Goal: Information Seeking & Learning: Learn about a topic

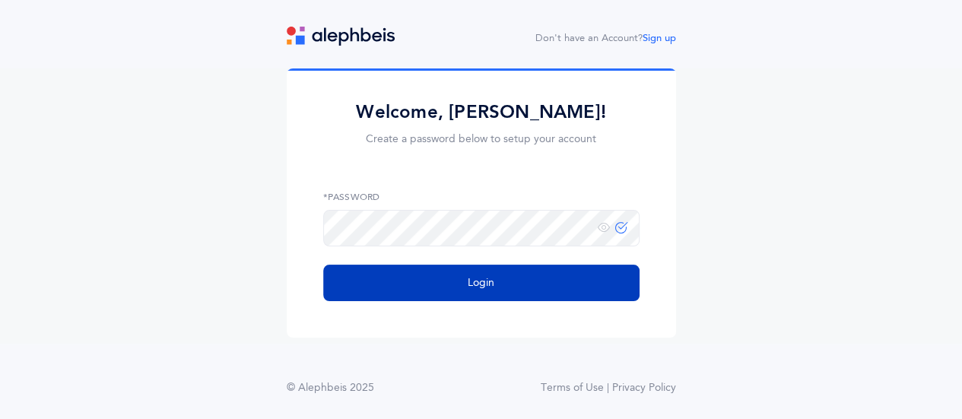
click at [473, 293] on button "Login" at bounding box center [481, 283] width 316 height 37
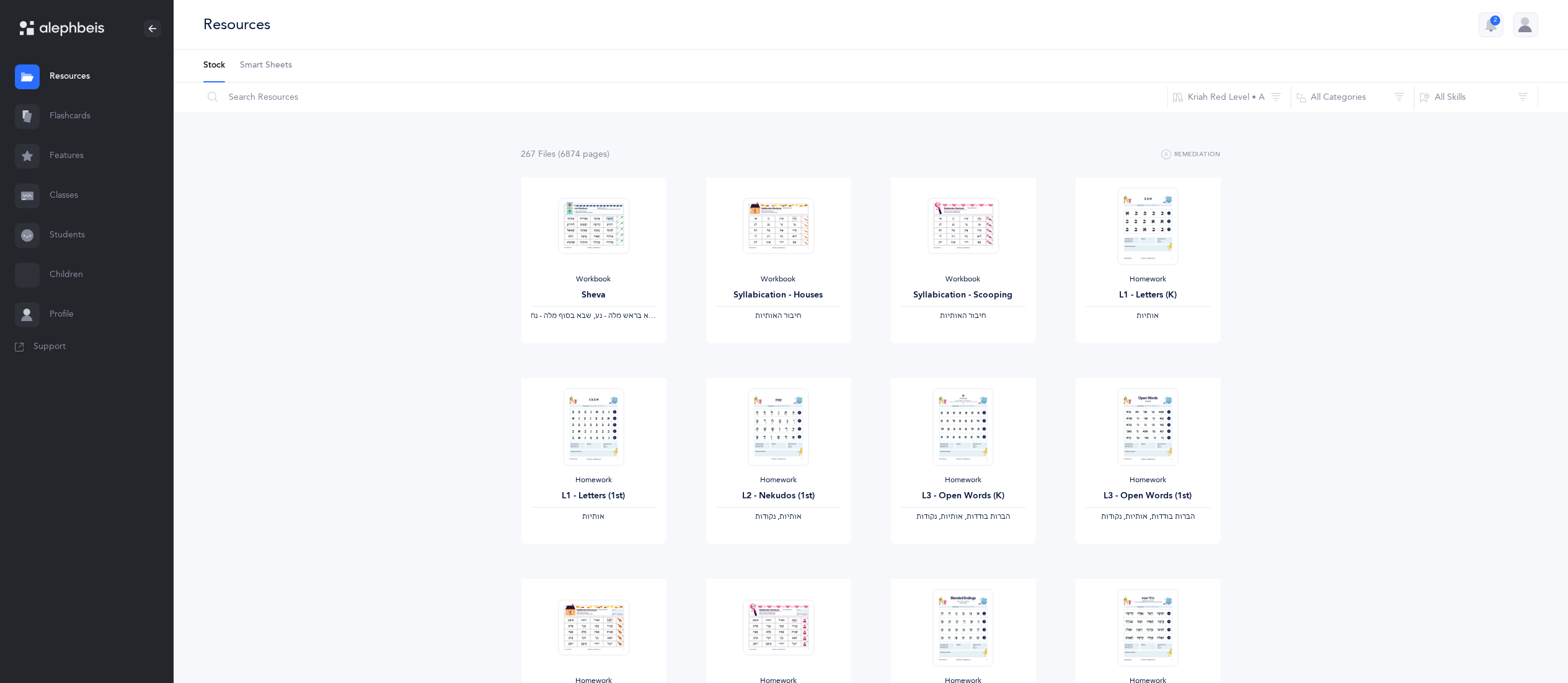
drag, startPoint x: 793, startPoint y: 3, endPoint x: 418, endPoint y: 242, distance: 444.7
click at [418, 242] on div "267 File s (6874 page s ) Remediation Workbook Sheva ‫שבא בראש מלה - נע, שבא בס…" at bounding box center [870, 694] width 1394 height 1164
click at [65, 103] on link "Flashcards" at bounding box center [86, 117] width 174 height 40
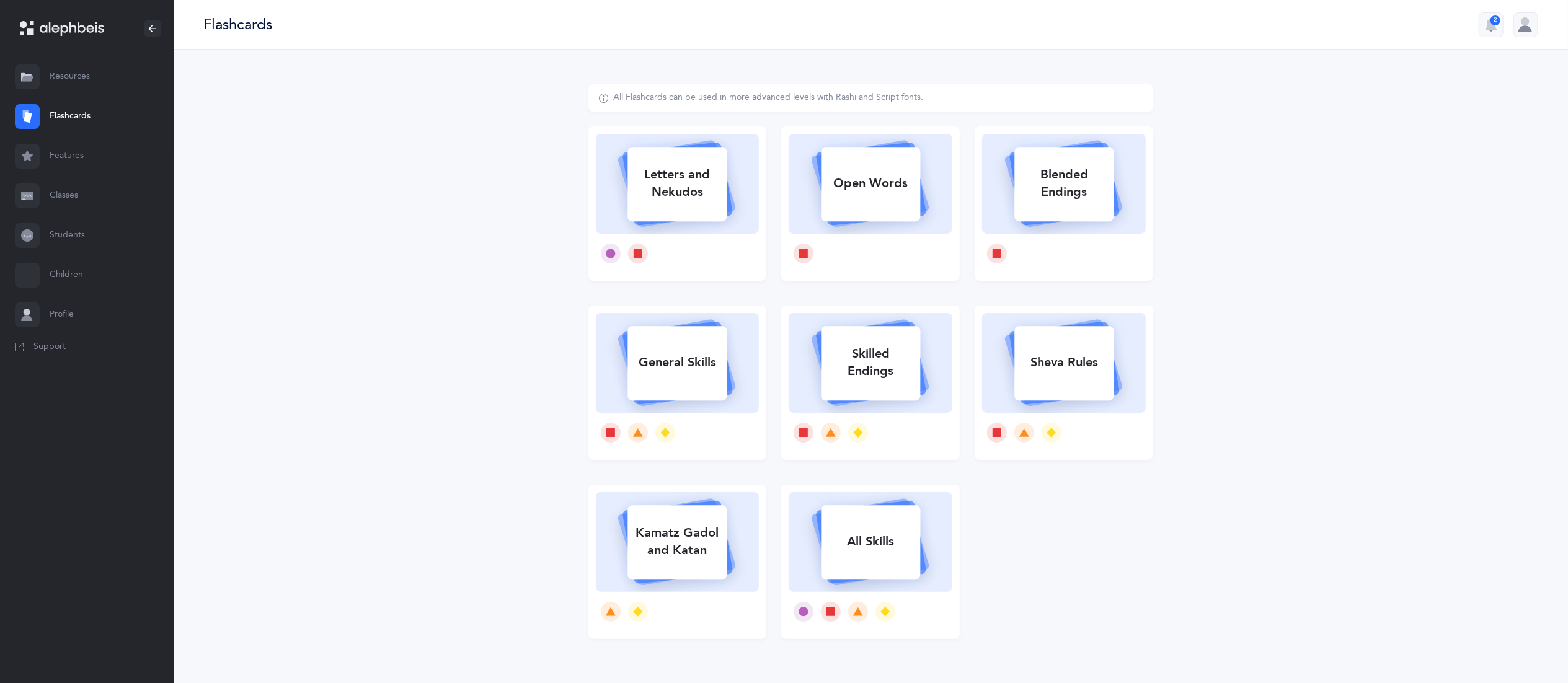
click at [647, 192] on div "Letters and Nekudos" at bounding box center [677, 183] width 99 height 50
select select
select select "single"
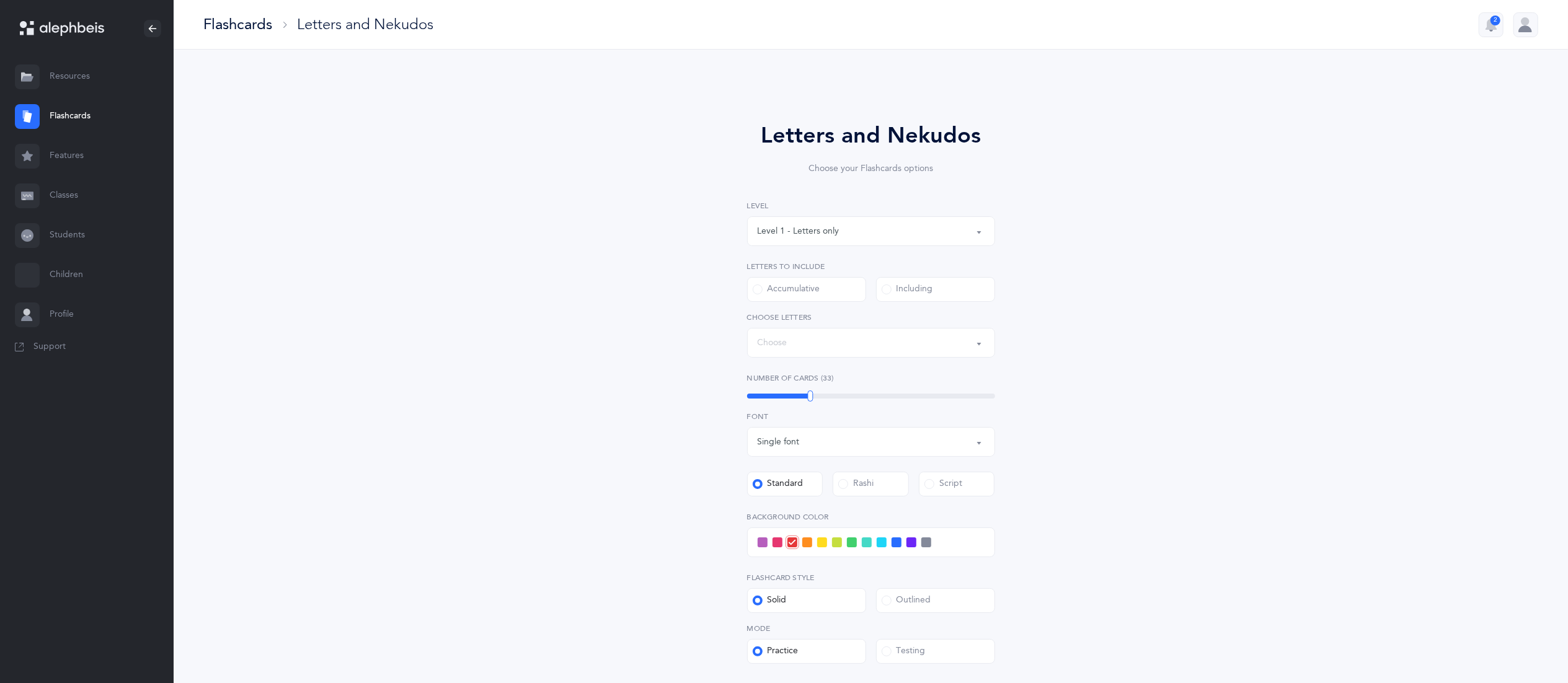
click at [647, 192] on div "Letters and Nekudos Choose your Flashcards options Level 1 - Letters only Level…" at bounding box center [871, 428] width 566 height 689
select select "27"
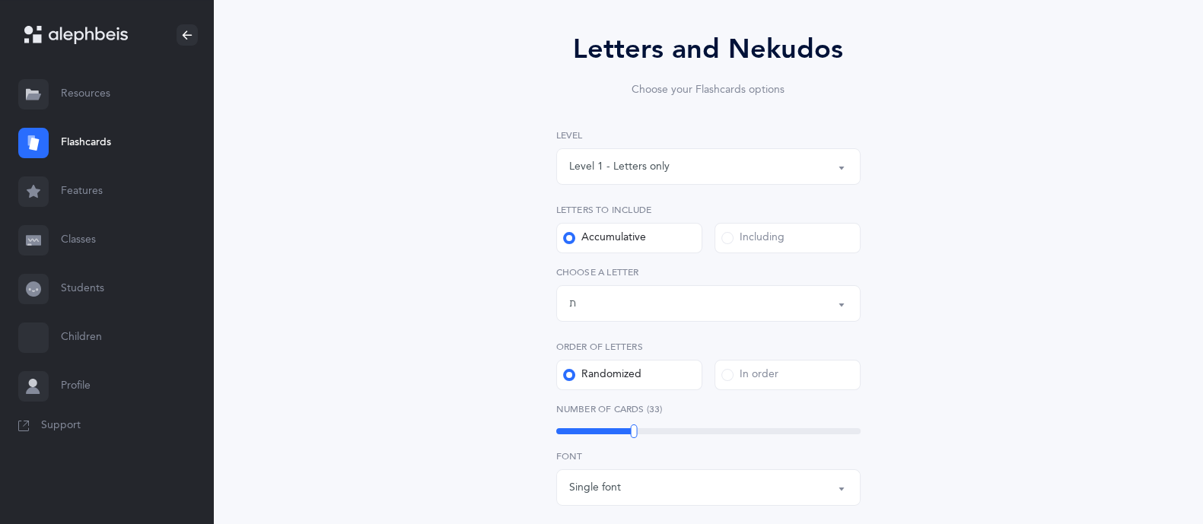
scroll to position [122, 0]
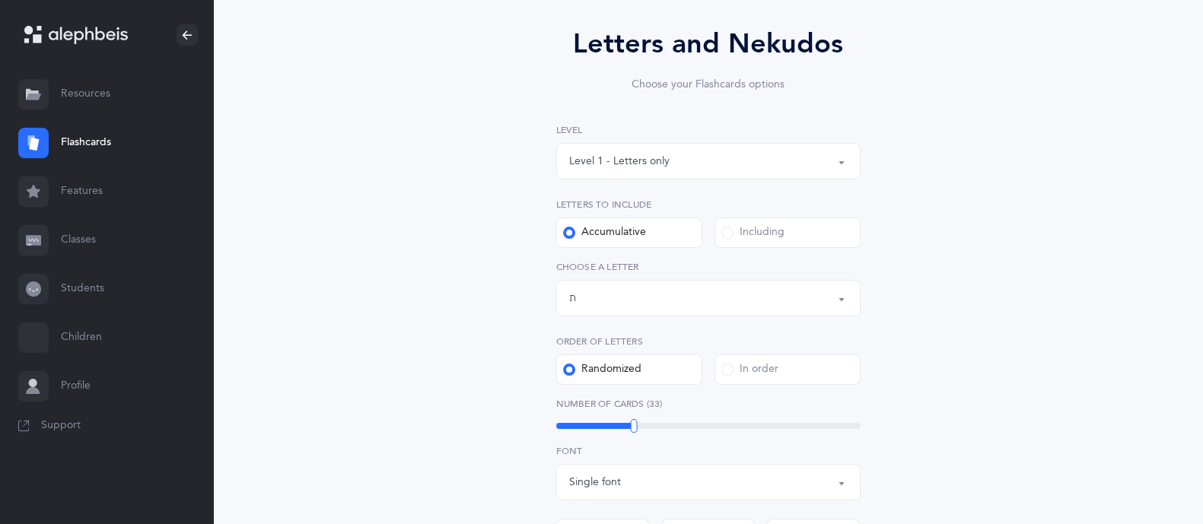
click at [1053, 208] on div "Letters and Nekudos Choose your Flashcards options Level 1 - Letters only Level…" at bounding box center [708, 435] width 694 height 908
drag, startPoint x: 1171, startPoint y: 188, endPoint x: 1217, endPoint y: 171, distance: 48.6
click at [1203, 171] on html "[PERSON_NAME] Resources Resources Flashcards Flashcards Features Features Class…" at bounding box center [601, 414] width 1203 height 1072
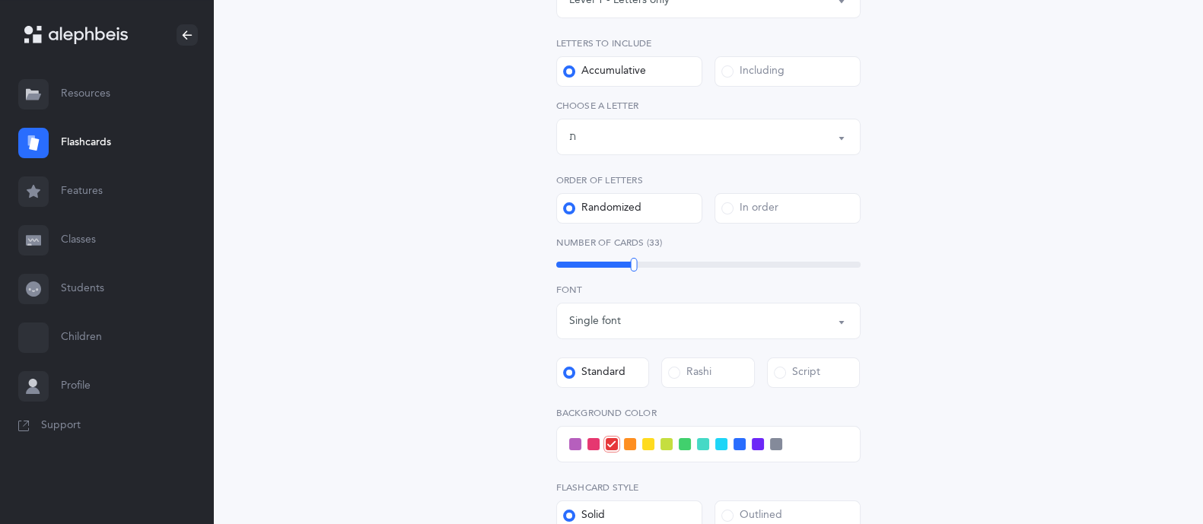
scroll to position [289, 0]
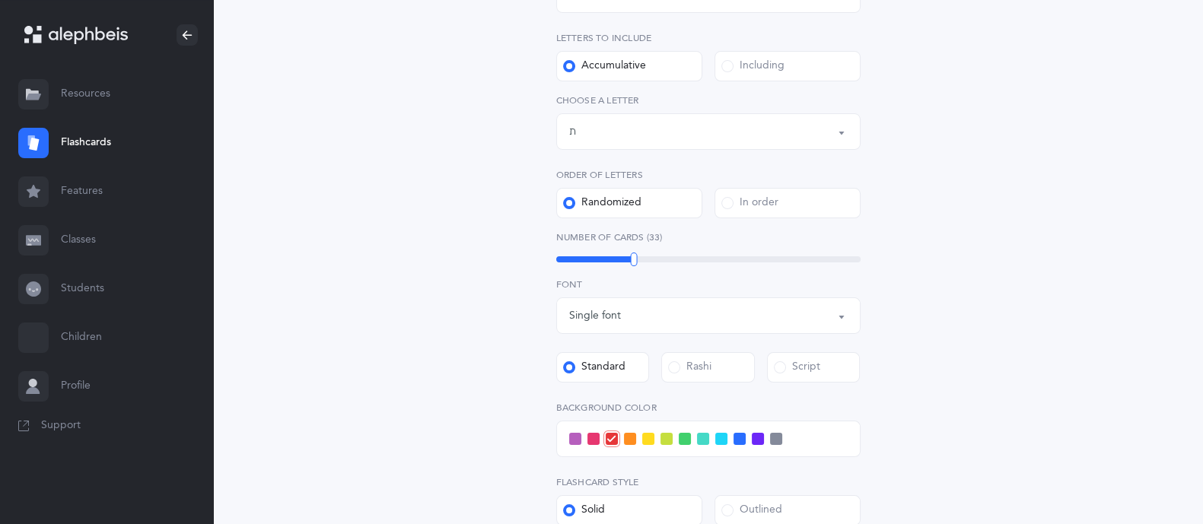
click at [982, 195] on div "Letters and Nekudos Choose your Flashcards options Level 1 - Letters only Level…" at bounding box center [708, 268] width 694 height 908
click at [800, 53] on label "Including" at bounding box center [787, 66] width 146 height 30
click at [0, 0] on input "Including" at bounding box center [0, 0] width 0 height 0
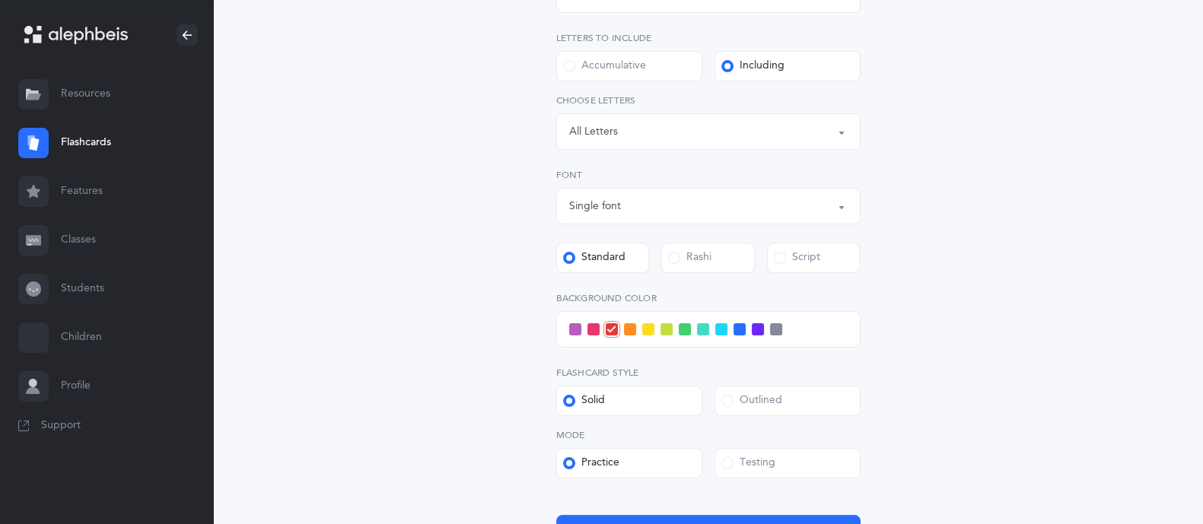
click at [780, 141] on div "Letters: All Letters" at bounding box center [708, 132] width 278 height 26
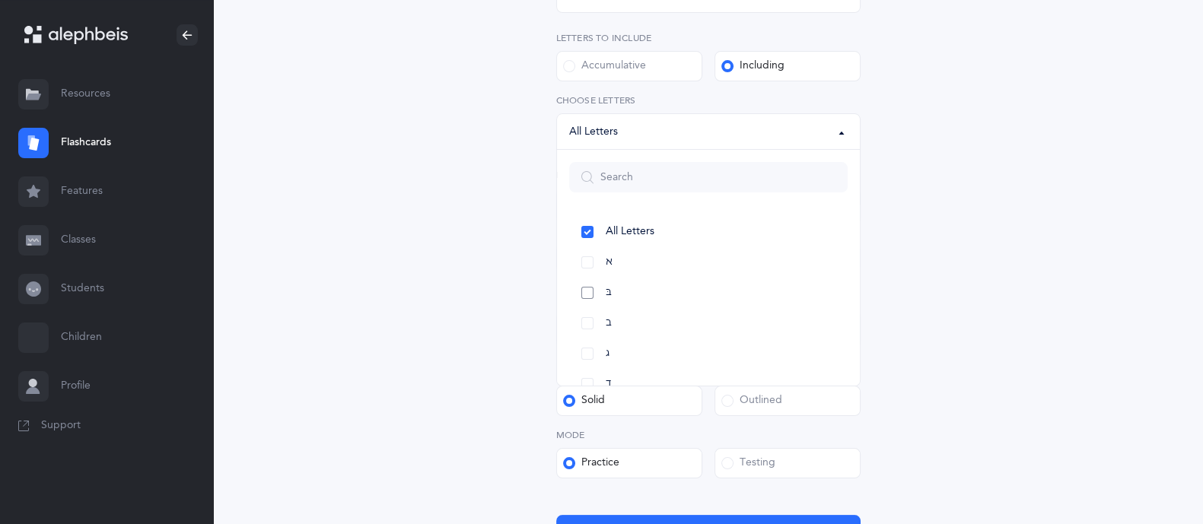
click at [591, 296] on link "בּ" at bounding box center [708, 293] width 278 height 30
select select "81"
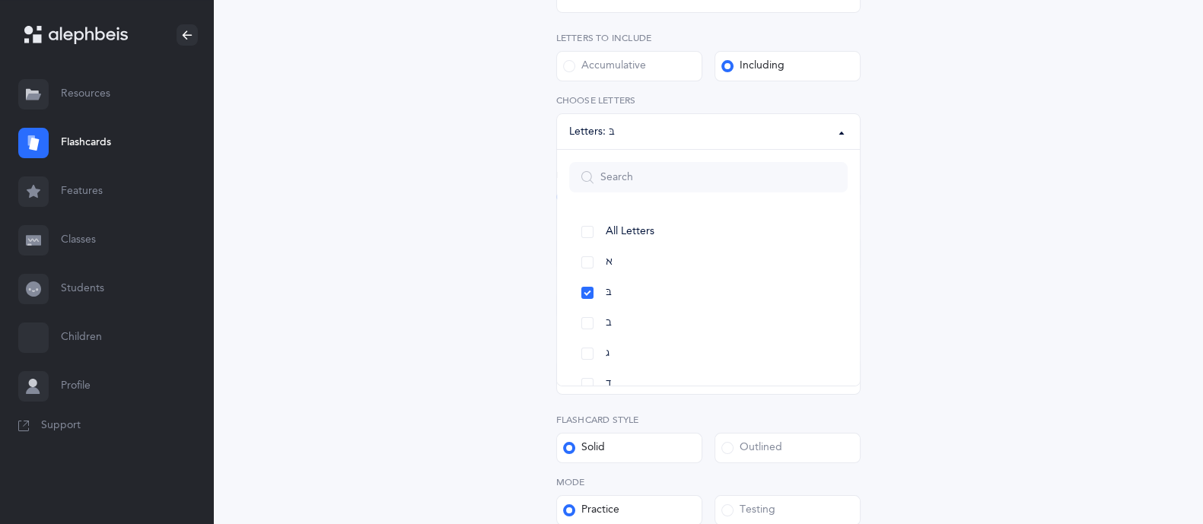
click at [911, 204] on div "Letters and Nekudos Choose your Flashcards options Level 1 - Letters only Level…" at bounding box center [708, 236] width 694 height 845
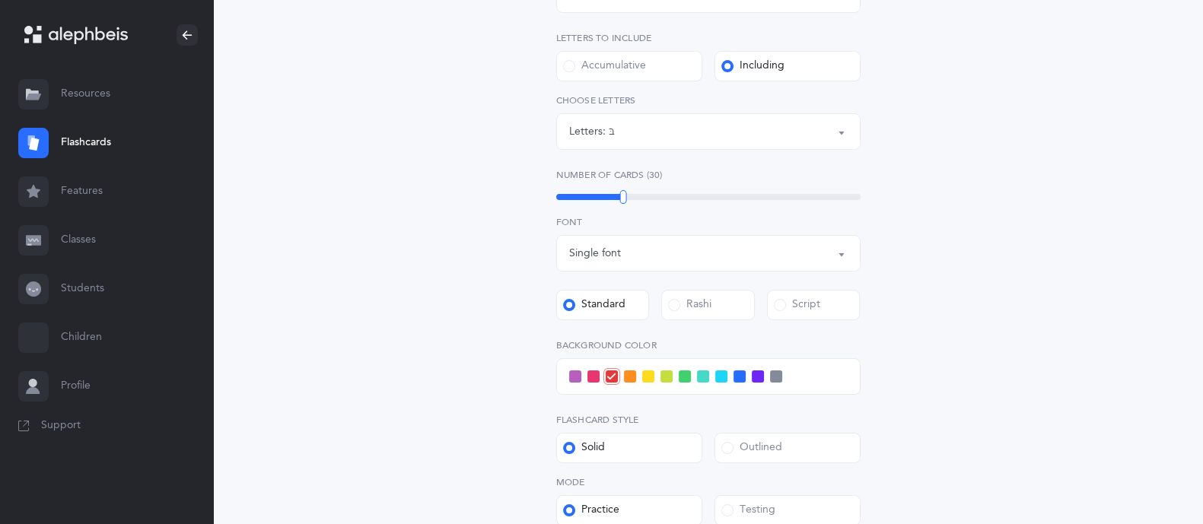
click at [460, 161] on div "Letters and Nekudos Choose your Flashcards options Level 1 - Letters only Level…" at bounding box center [708, 236] width 694 height 845
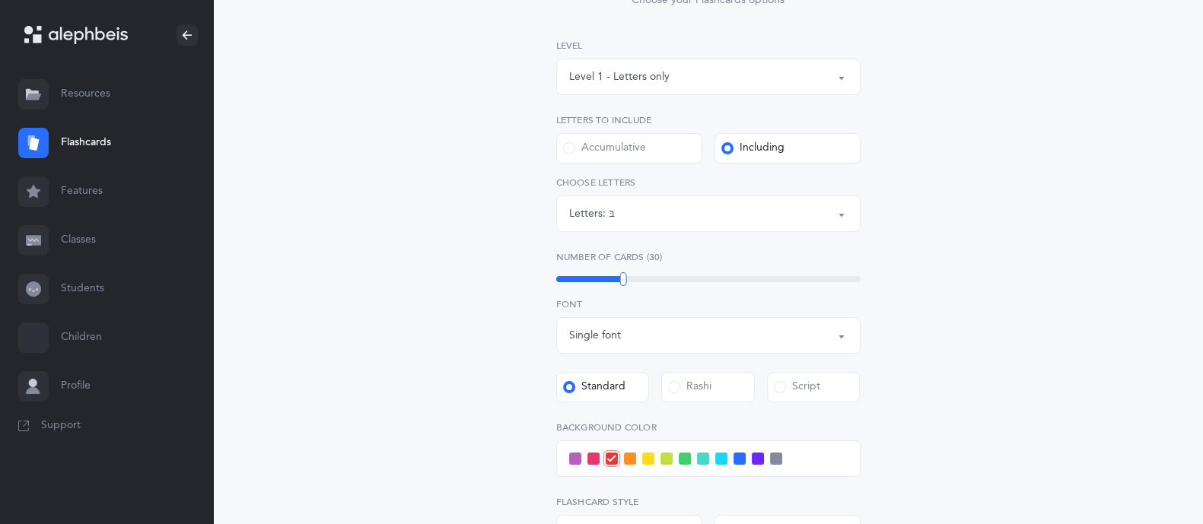
scroll to position [205, 0]
click at [646, 78] on div "Level 1 - Letters only" at bounding box center [619, 79] width 100 height 16
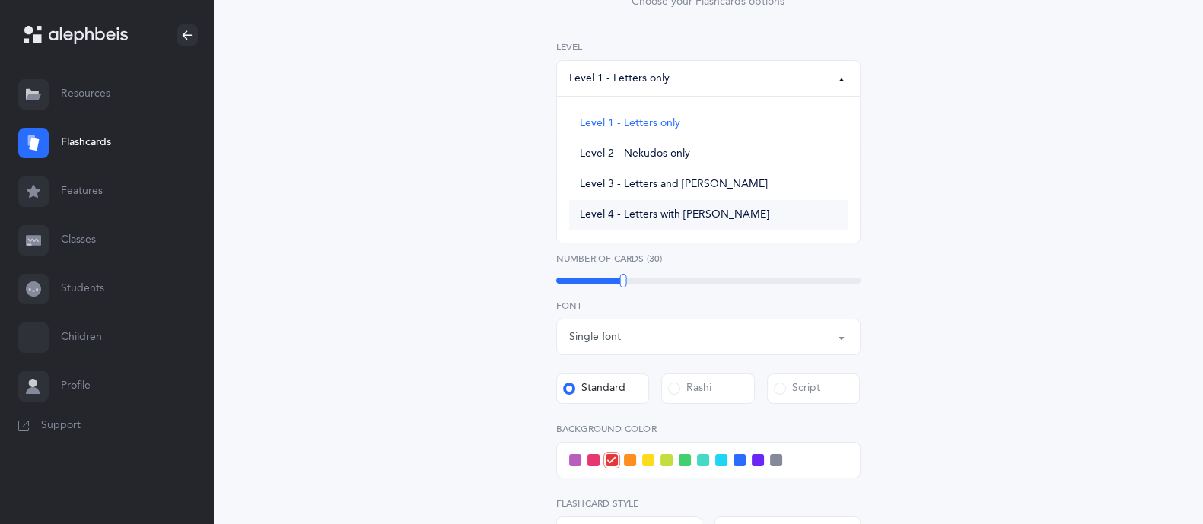
click at [601, 211] on span "Level 4 - Letters with Nekudos" at bounding box center [674, 215] width 189 height 14
select select "4"
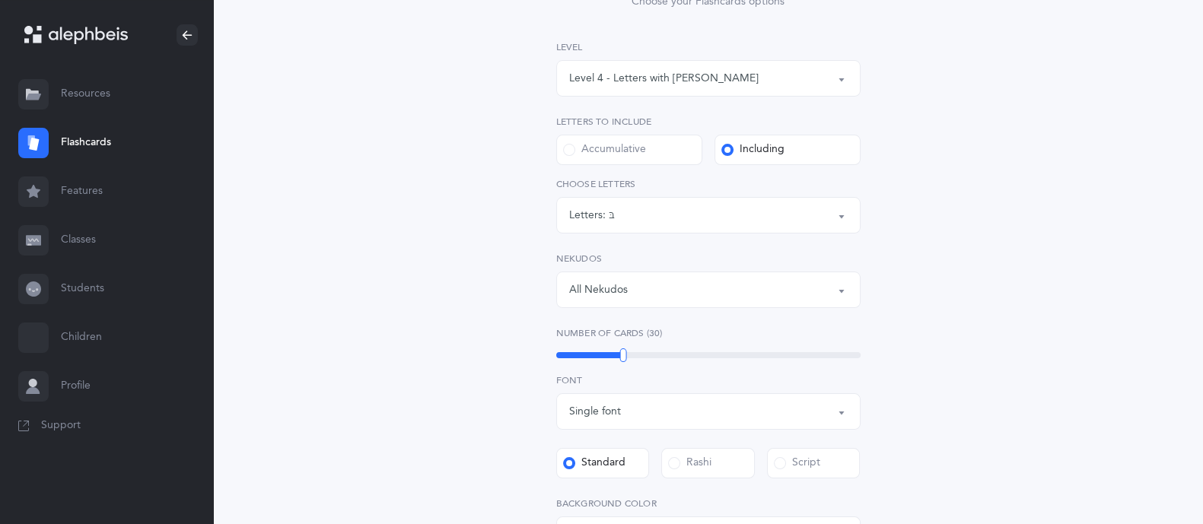
click at [791, 153] on label "Including" at bounding box center [787, 150] width 146 height 30
click at [0, 0] on input "Including" at bounding box center [0, 0] width 0 height 0
click at [741, 230] on button "Letters: בּ" at bounding box center [708, 215] width 304 height 37
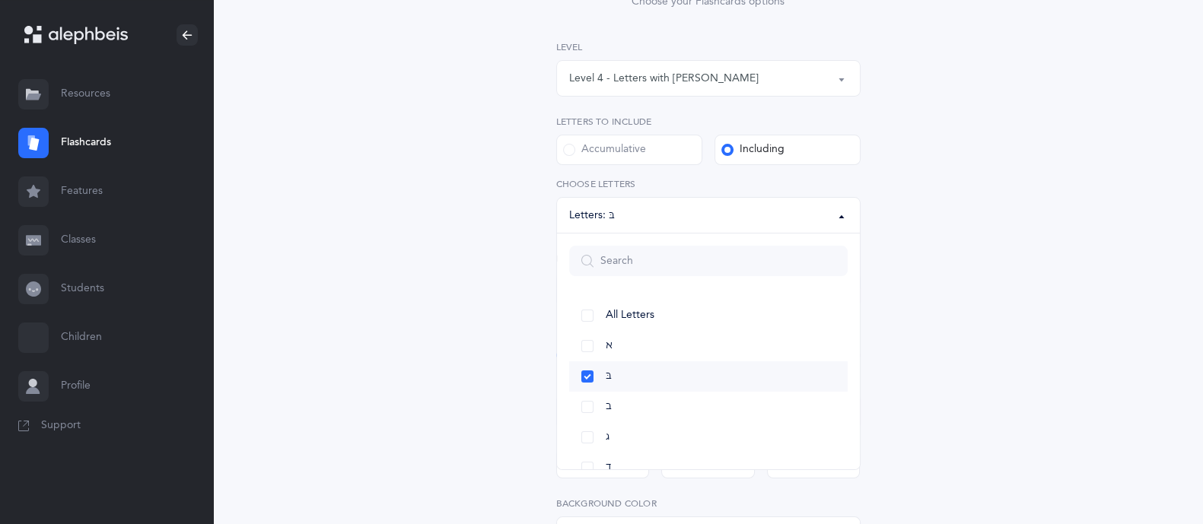
click at [606, 374] on span "בּ" at bounding box center [609, 377] width 6 height 14
click at [658, 340] on link "שׁ" at bounding box center [708, 353] width 278 height 30
select select "86"
click at [647, 383] on link "שׂ" at bounding box center [708, 383] width 278 height 30
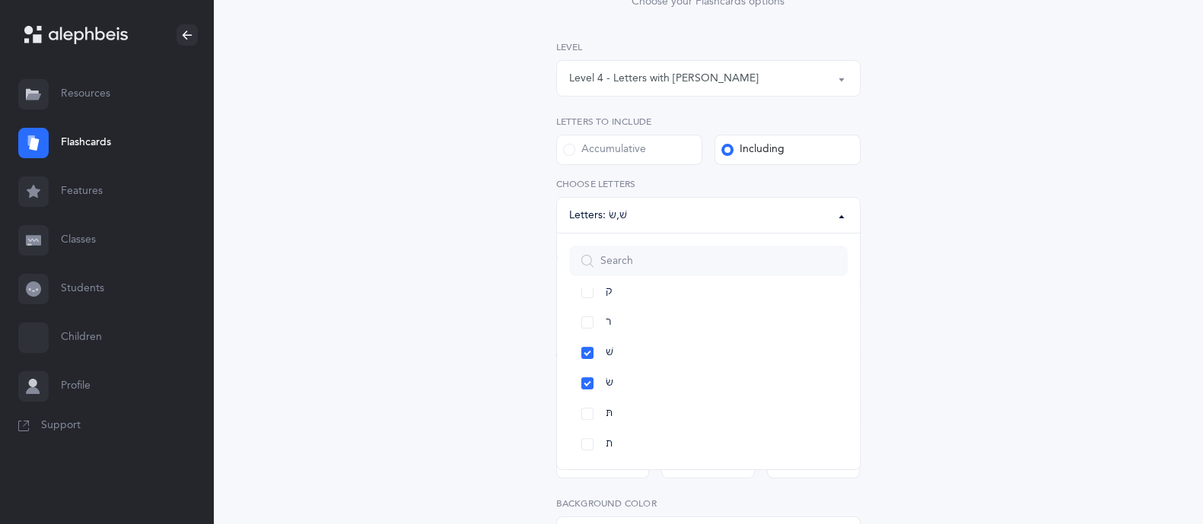
click at [1010, 336] on div "Letters and Nekudos Choose your Flashcards options Level 1 - Letters only Level…" at bounding box center [708, 358] width 694 height 920
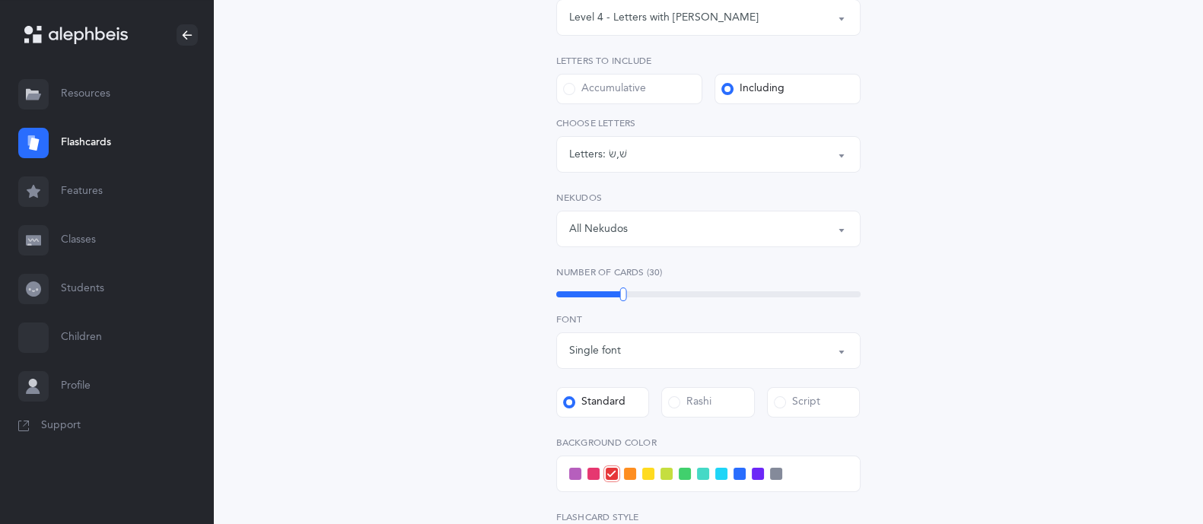
click at [881, 342] on div "Letters and Nekudos Choose your Flashcards options Level 1 - Letters only Level…" at bounding box center [709, 288] width 390 height 816
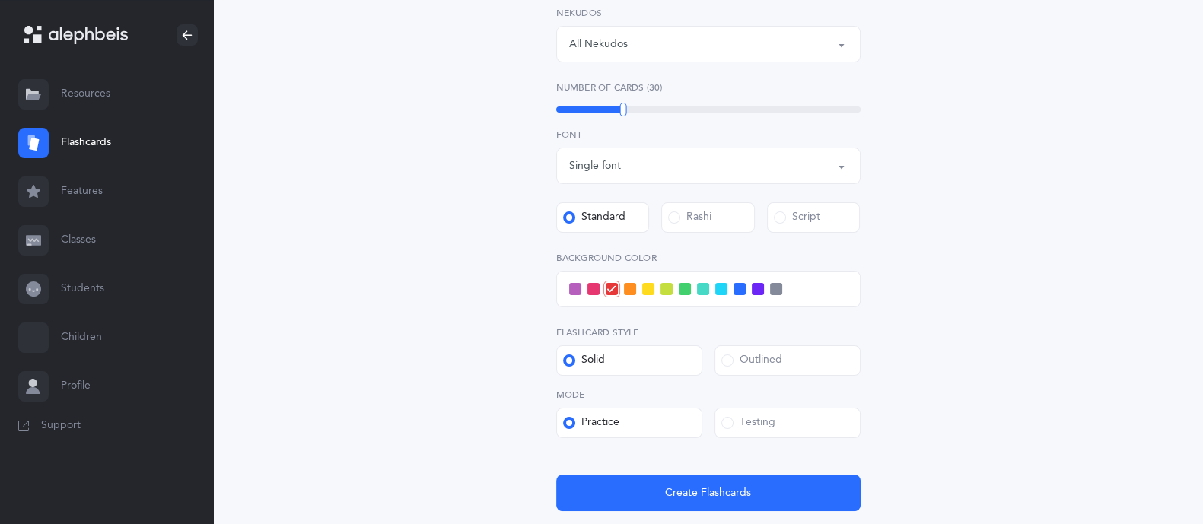
scroll to position [475, 0]
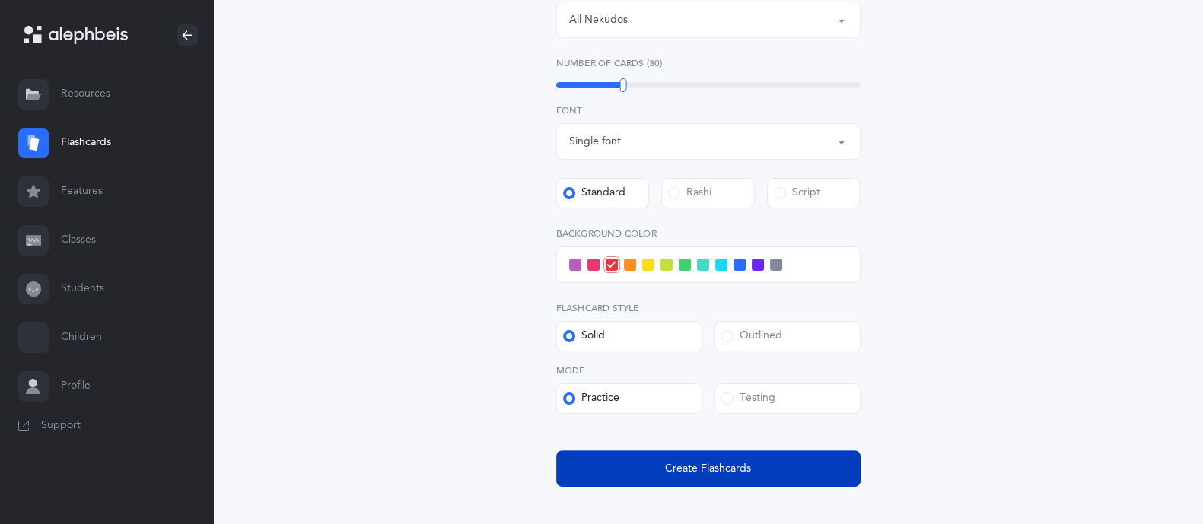
click at [714, 472] on span "Create Flashcards" at bounding box center [708, 469] width 86 height 16
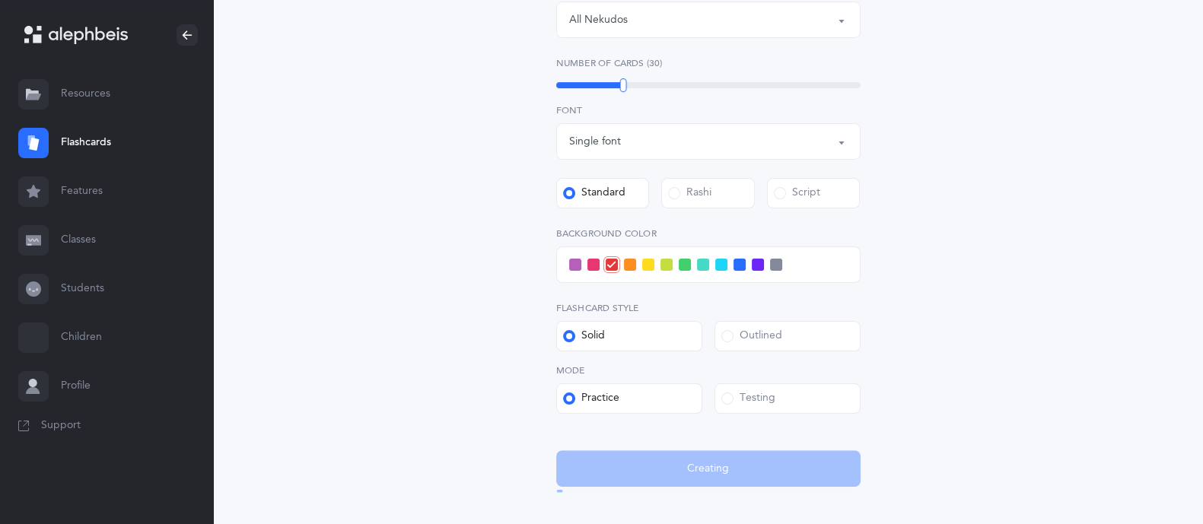
scroll to position [0, 0]
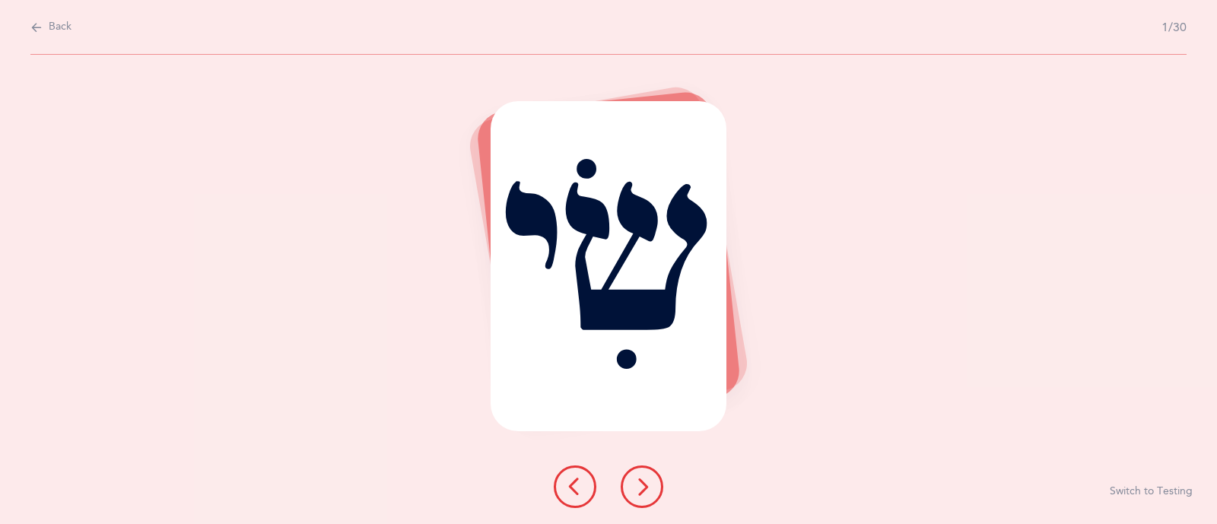
click at [658, 485] on button at bounding box center [642, 487] width 43 height 43
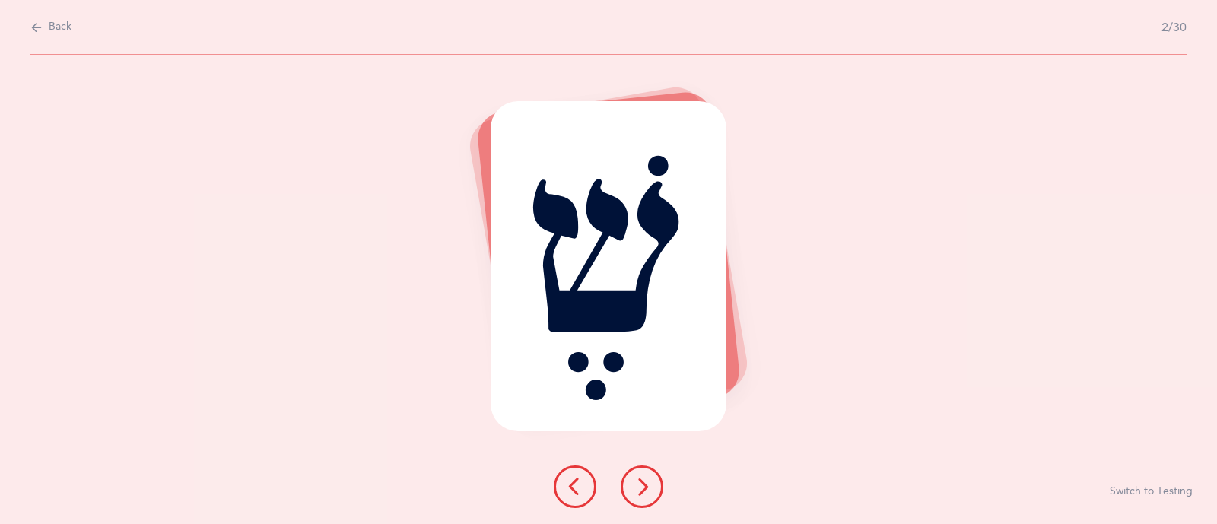
click at [658, 485] on button at bounding box center [642, 487] width 43 height 43
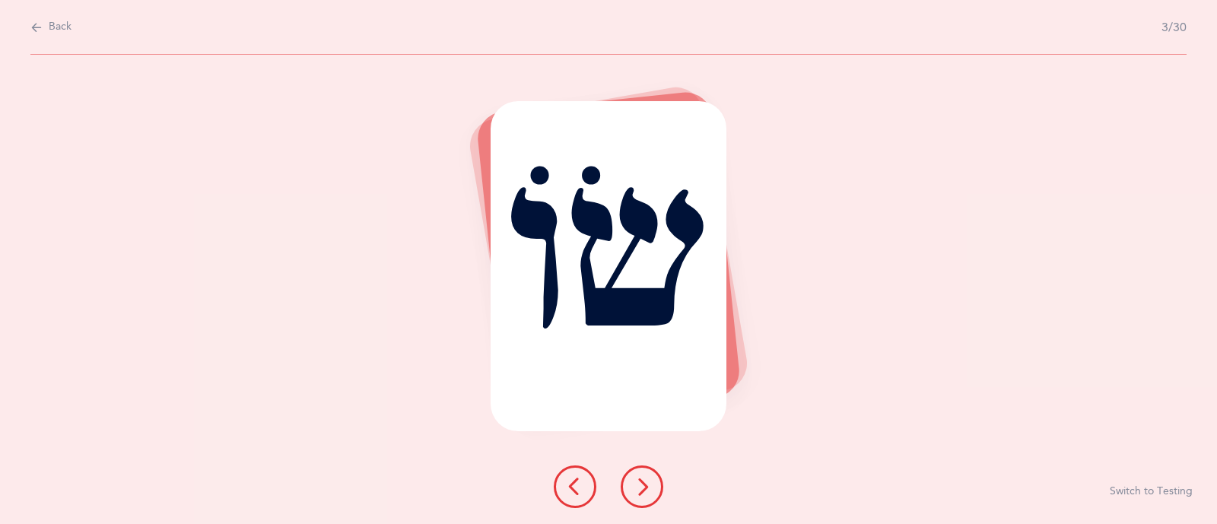
click at [658, 485] on button at bounding box center [642, 487] width 43 height 43
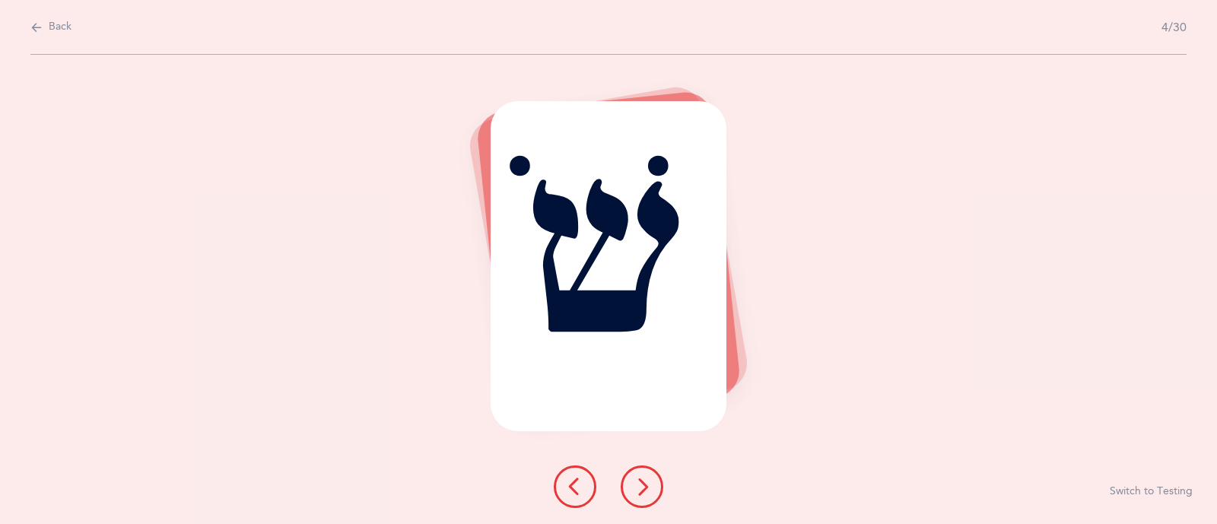
click at [658, 485] on button at bounding box center [642, 487] width 43 height 43
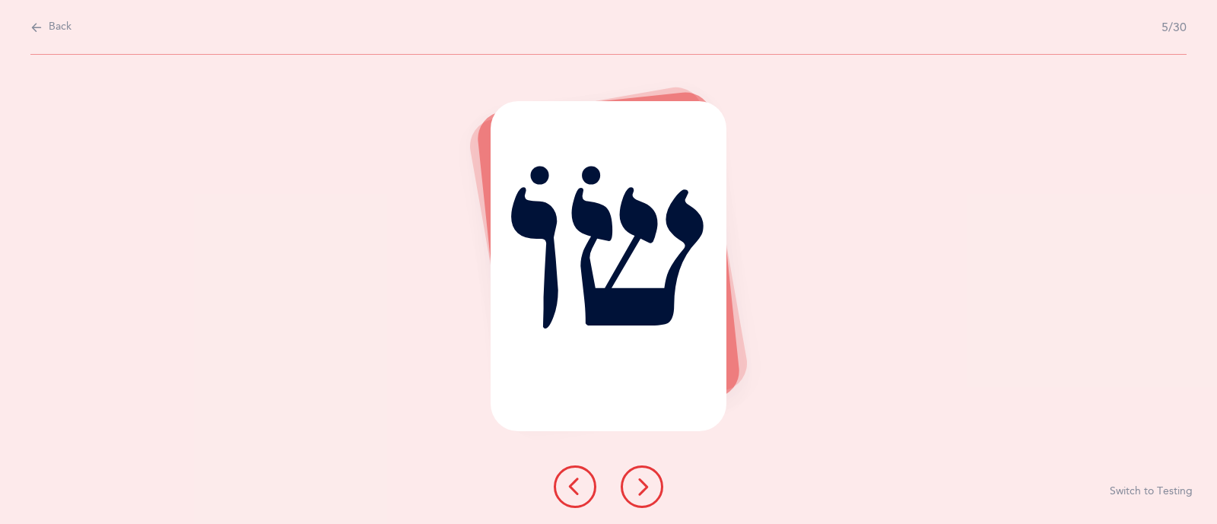
click at [658, 485] on button at bounding box center [642, 487] width 43 height 43
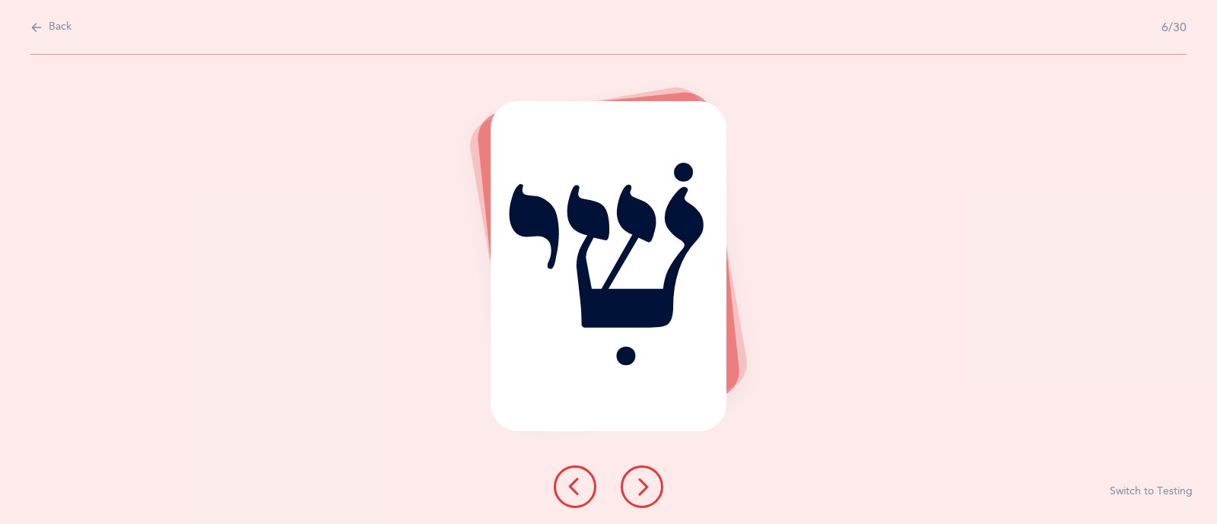
click at [574, 486] on icon at bounding box center [575, 487] width 18 height 18
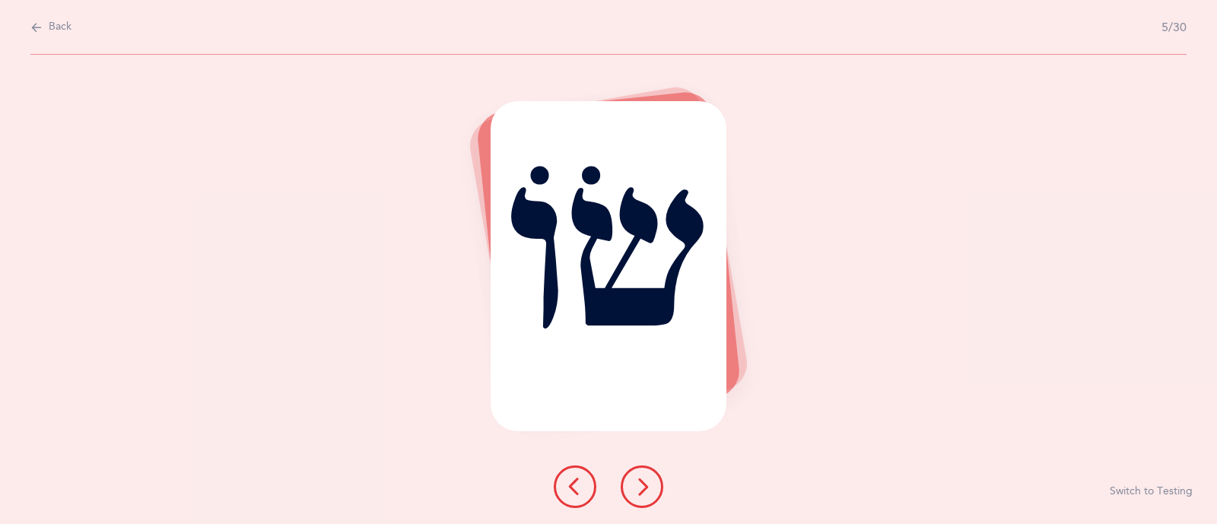
click at [574, 486] on icon at bounding box center [575, 487] width 18 height 18
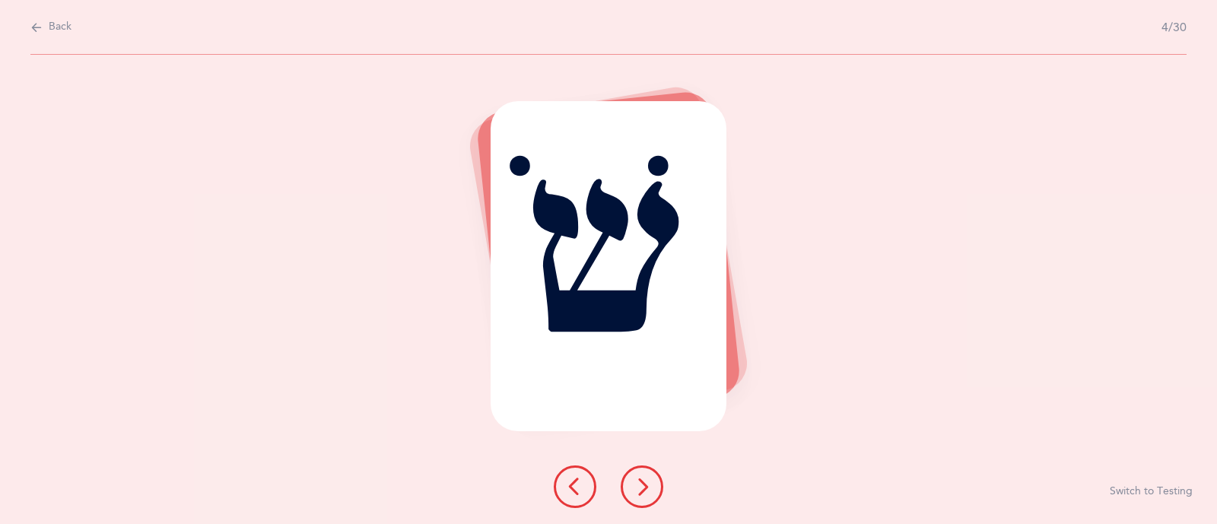
click at [652, 486] on button at bounding box center [642, 487] width 43 height 43
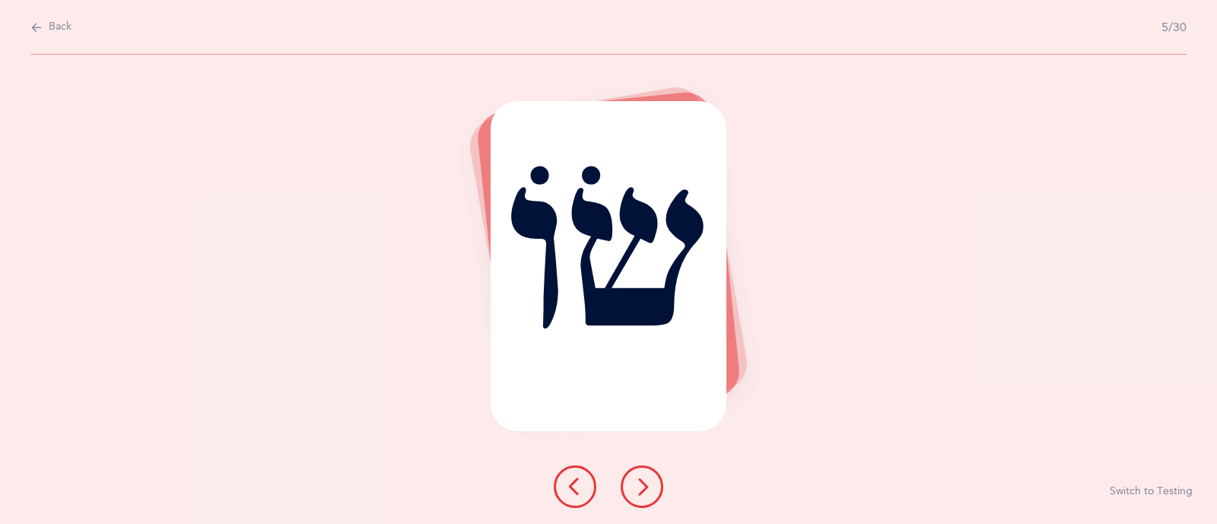
click at [652, 486] on button at bounding box center [642, 487] width 43 height 43
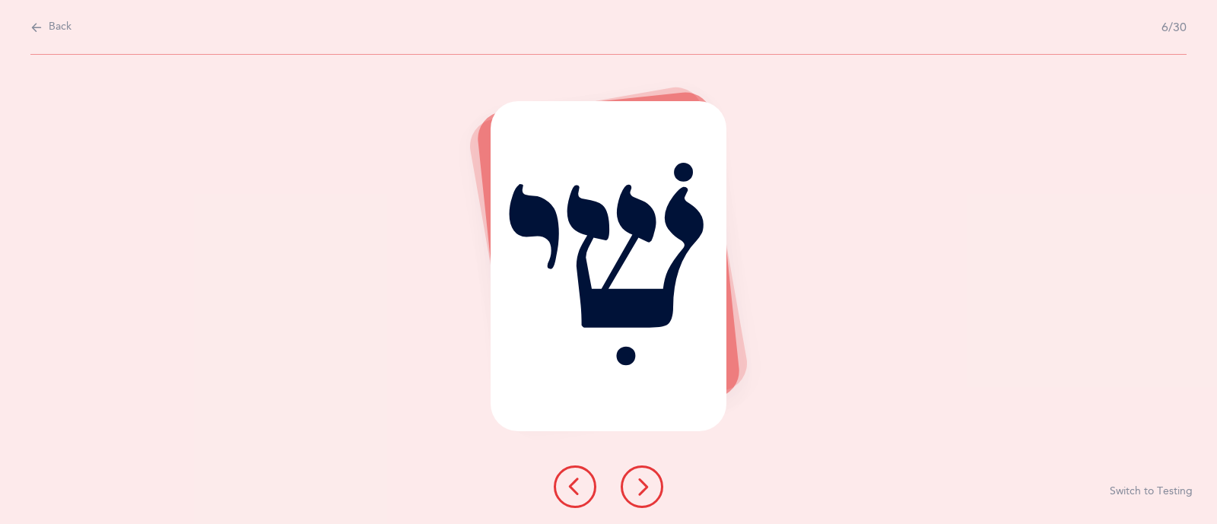
click at [652, 486] on button at bounding box center [642, 487] width 43 height 43
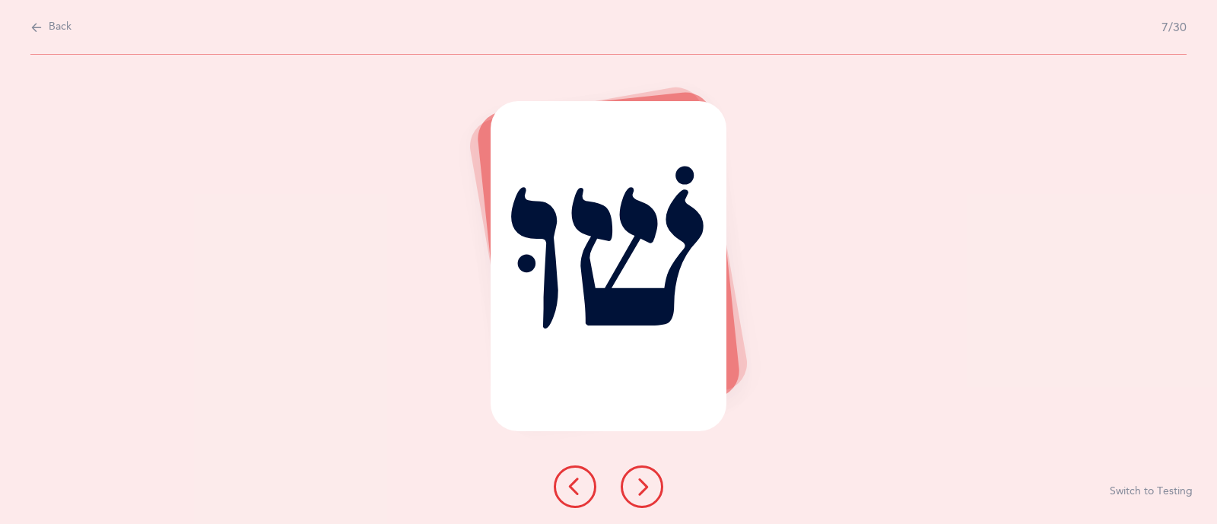
click at [567, 490] on icon at bounding box center [575, 487] width 18 height 18
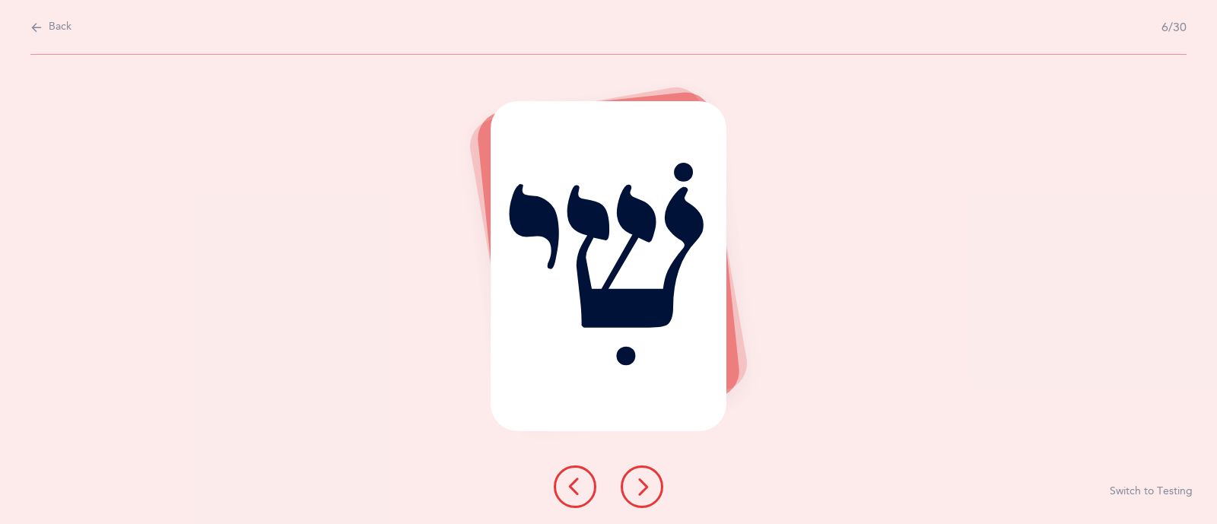
click at [567, 490] on icon at bounding box center [575, 487] width 18 height 18
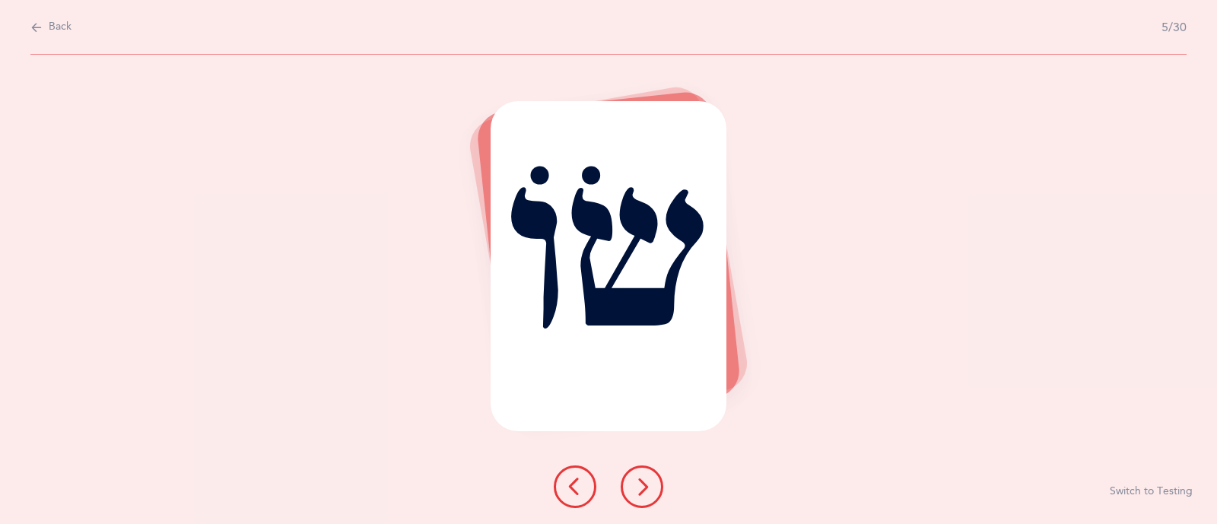
click at [39, 29] on icon at bounding box center [36, 27] width 12 height 17
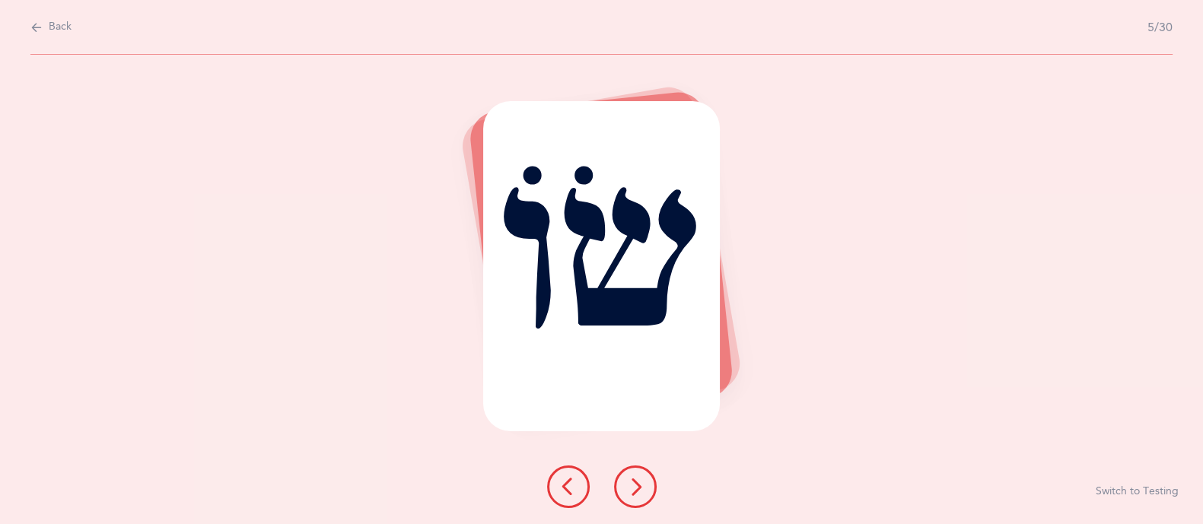
select select "4"
select select "86"
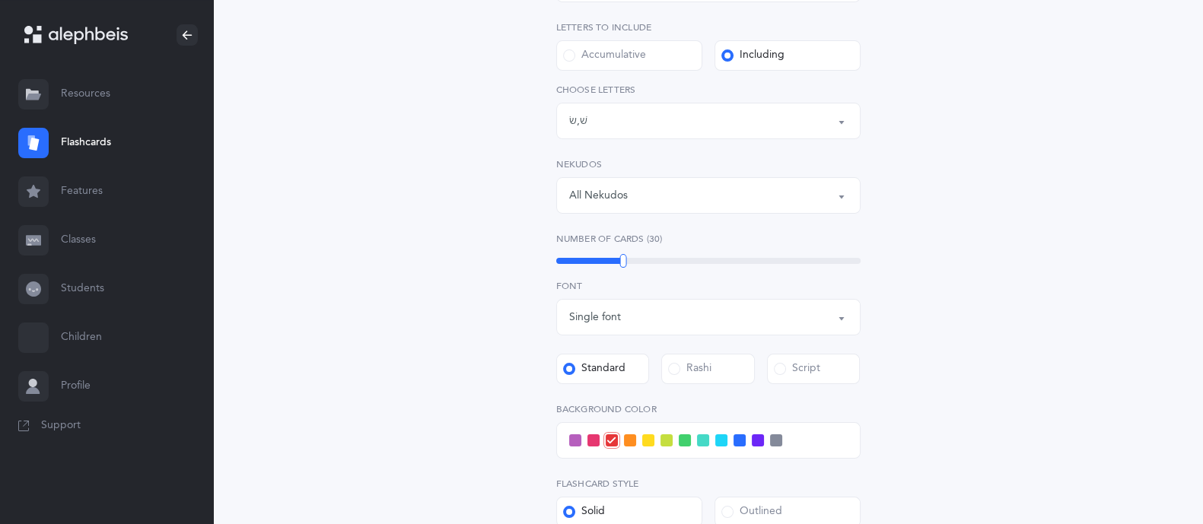
scroll to position [300, 0]
click at [664, 316] on div "Single font" at bounding box center [708, 317] width 278 height 26
click at [665, 388] on link "Multiple fonts" at bounding box center [708, 393] width 278 height 30
select select "multiple"
click at [694, 363] on div "Rashi" at bounding box center [689, 368] width 43 height 15
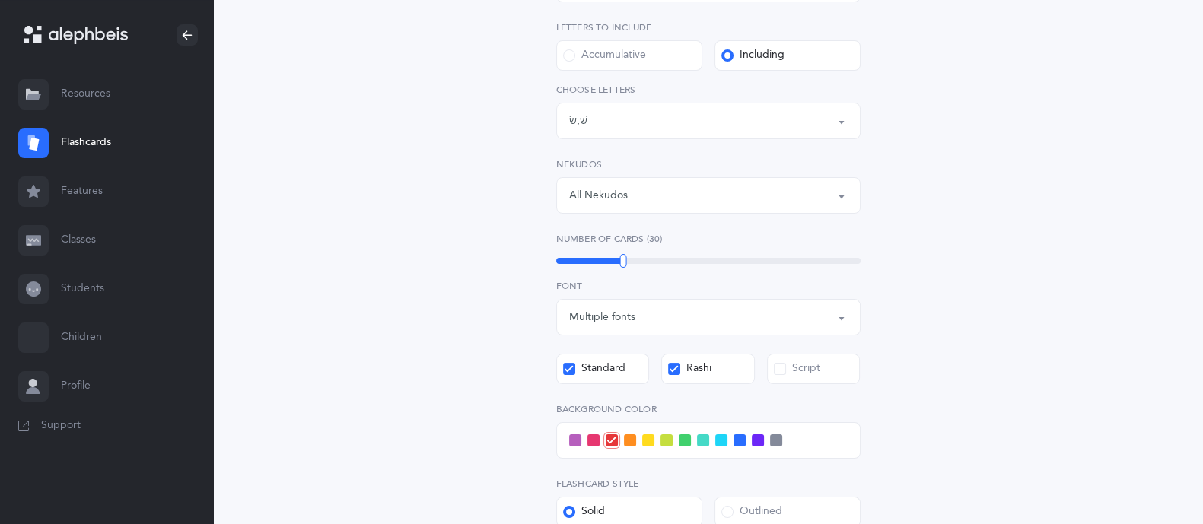
click at [0, 0] on input "Rashi" at bounding box center [0, 0] width 0 height 0
click at [835, 371] on label "Script" at bounding box center [814, 369] width 94 height 30
click at [0, 0] on input "Script" at bounding box center [0, 0] width 0 height 0
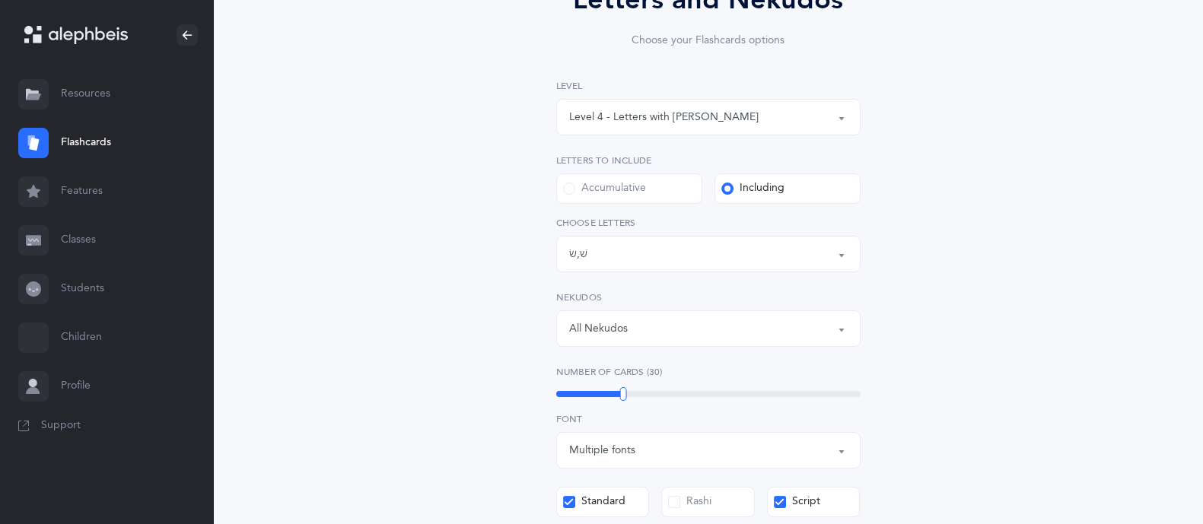
scroll to position [164, 0]
click at [858, 302] on label "Nekudos" at bounding box center [708, 300] width 304 height 14
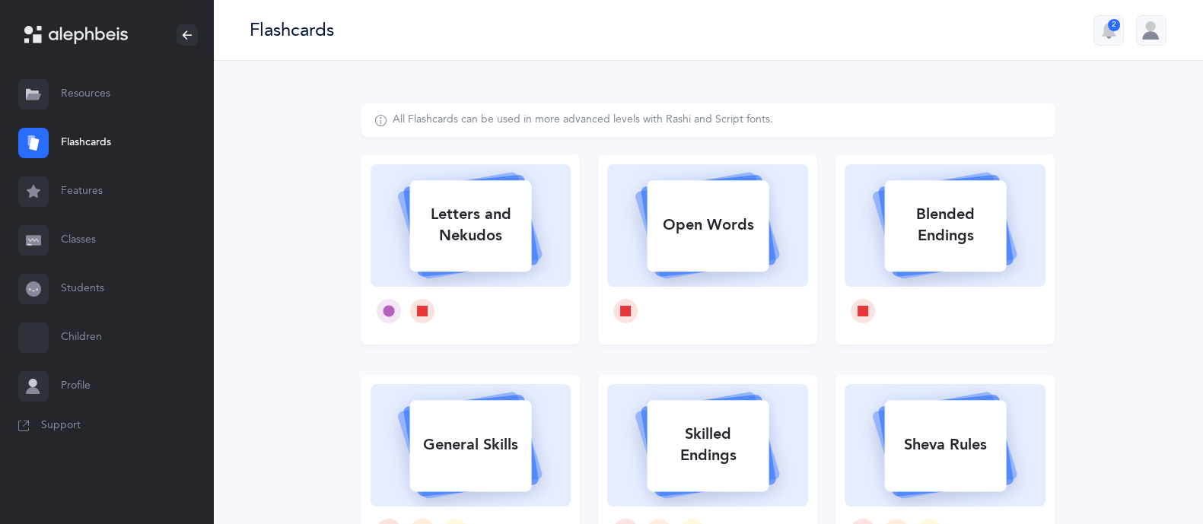
click at [451, 229] on div "Letters and Nekudos" at bounding box center [470, 225] width 122 height 61
select select
select select "single"
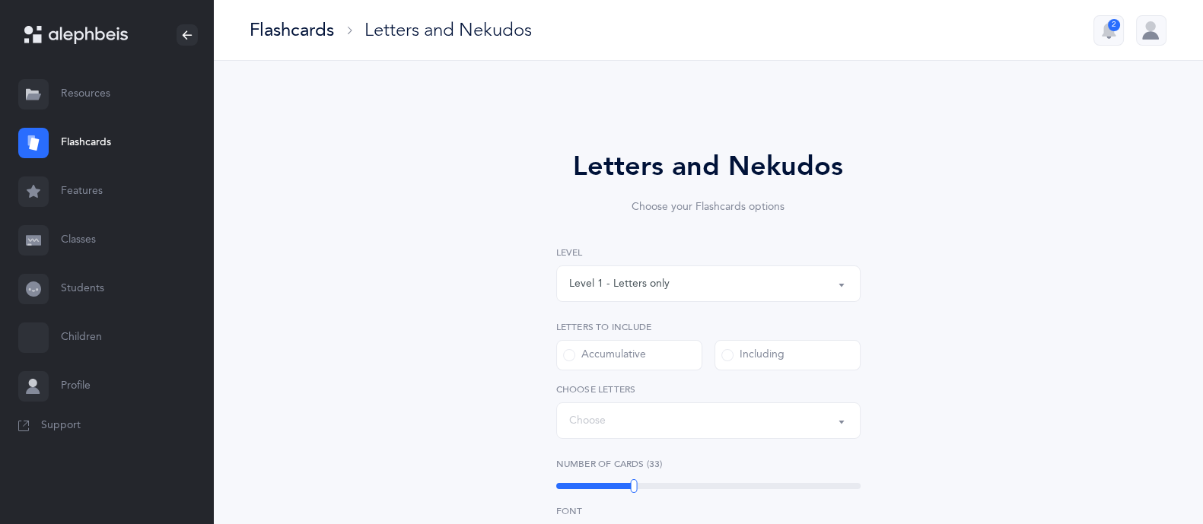
select select "27"
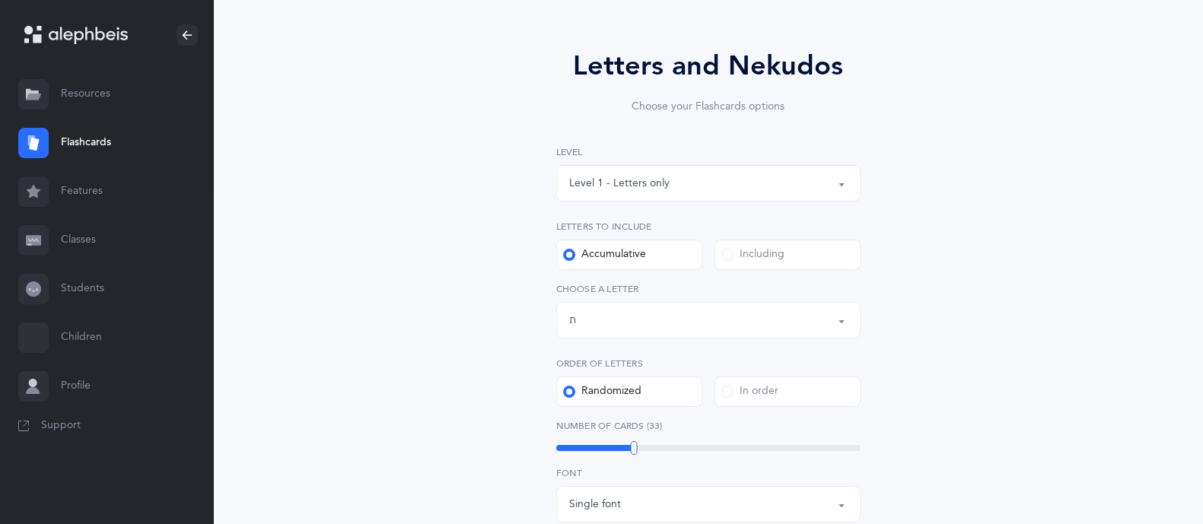
click at [653, 196] on div "Level 1 - Letters only" at bounding box center [708, 183] width 278 height 26
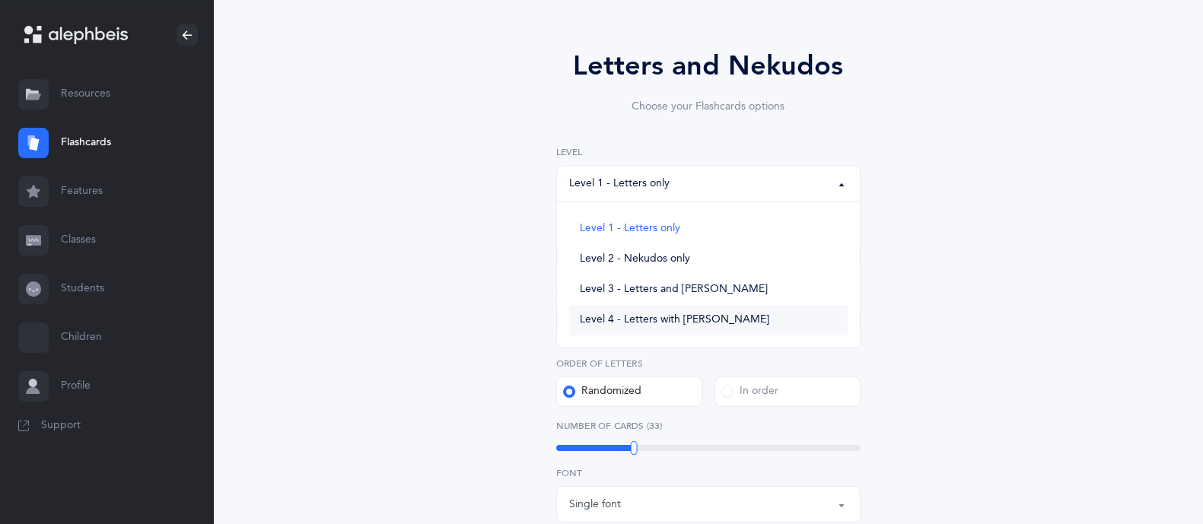
click at [647, 325] on span "Level 4 - Letters with Nekudos" at bounding box center [674, 320] width 189 height 14
select select "4"
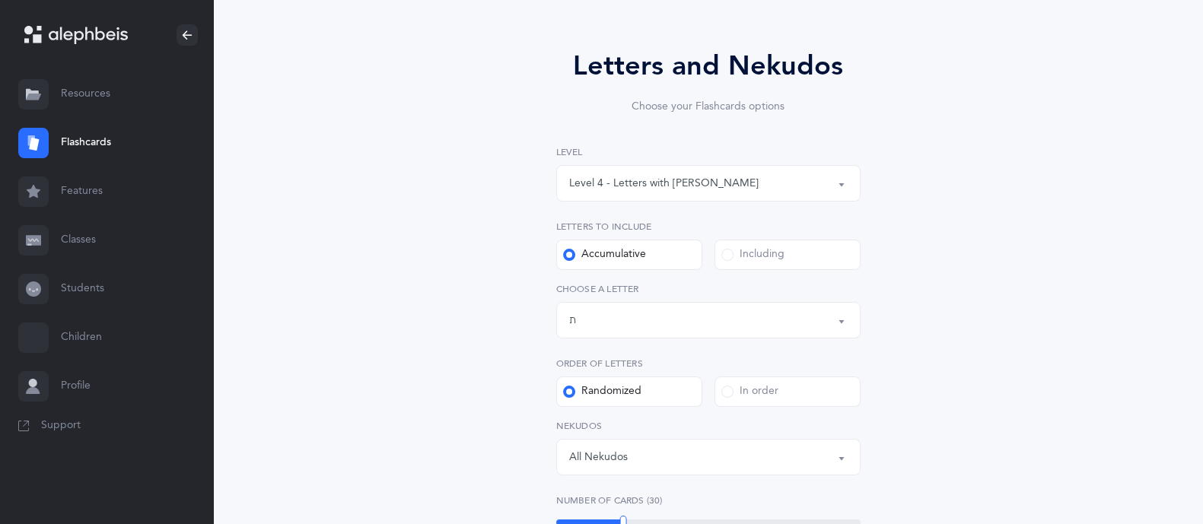
drag, startPoint x: 1185, startPoint y: 198, endPoint x: 1204, endPoint y: 241, distance: 47.4
click at [1202, 241] on html "David Megera Resources Resources Flashcards Flashcards Features Features Classe…" at bounding box center [601, 473] width 1203 height 1147
click at [749, 266] on label "Including" at bounding box center [787, 255] width 146 height 30
click at [0, 0] on input "Including" at bounding box center [0, 0] width 0 height 0
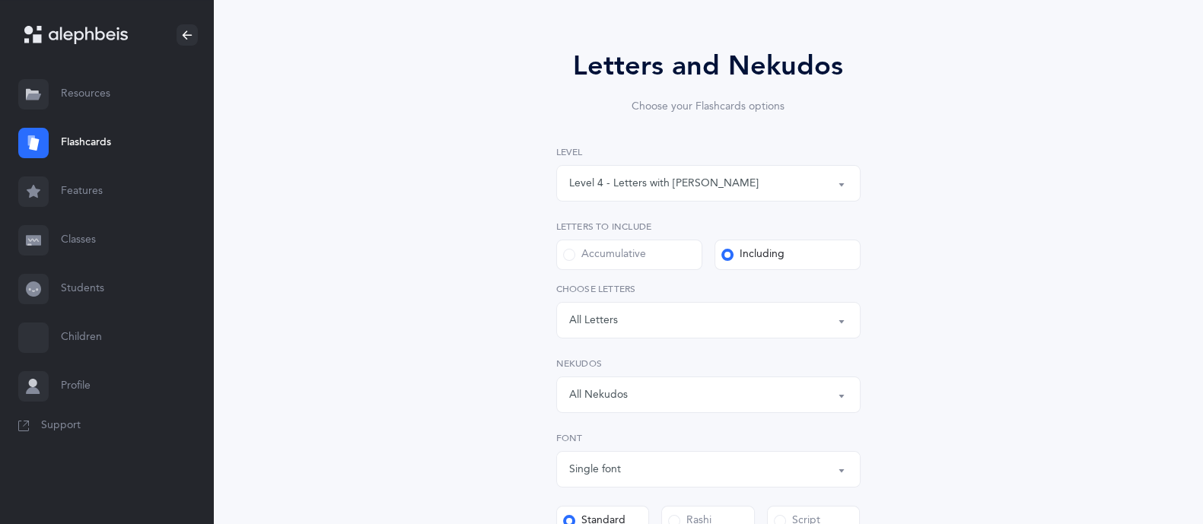
scroll to position [186, 0]
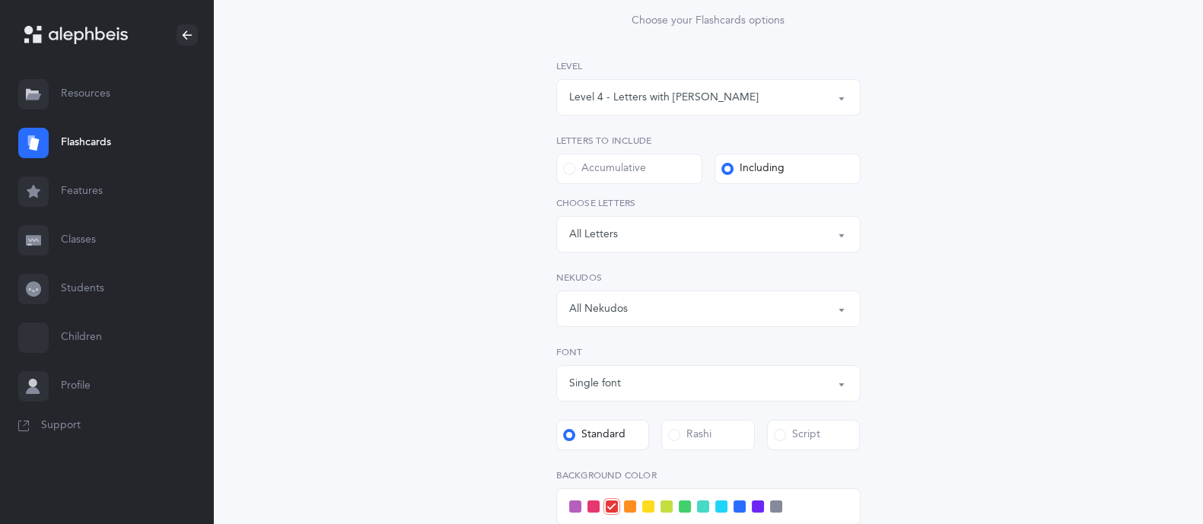
click at [727, 167] on span at bounding box center [727, 169] width 12 height 12
click at [0, 0] on input "Including" at bounding box center [0, 0] width 0 height 0
click at [726, 170] on span at bounding box center [727, 169] width 12 height 12
click at [0, 0] on input "Including" at bounding box center [0, 0] width 0 height 0
click at [755, 165] on div "Including" at bounding box center [752, 168] width 63 height 15
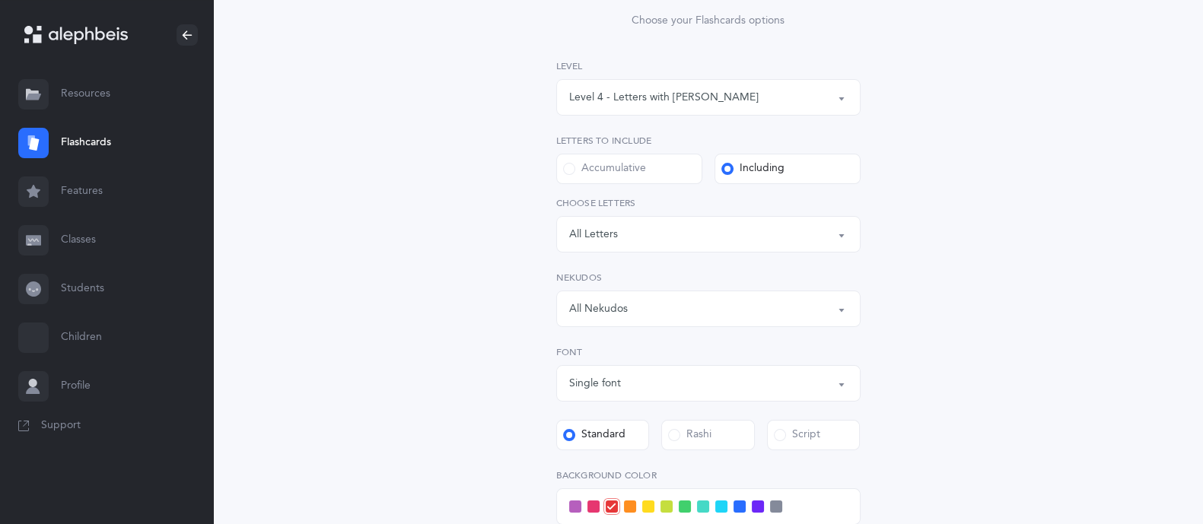
click at [0, 0] on input "Including" at bounding box center [0, 0] width 0 height 0
click at [621, 154] on label "Accumulative" at bounding box center [629, 169] width 146 height 30
click at [0, 0] on input "Accumulative" at bounding box center [0, 0] width 0 height 0
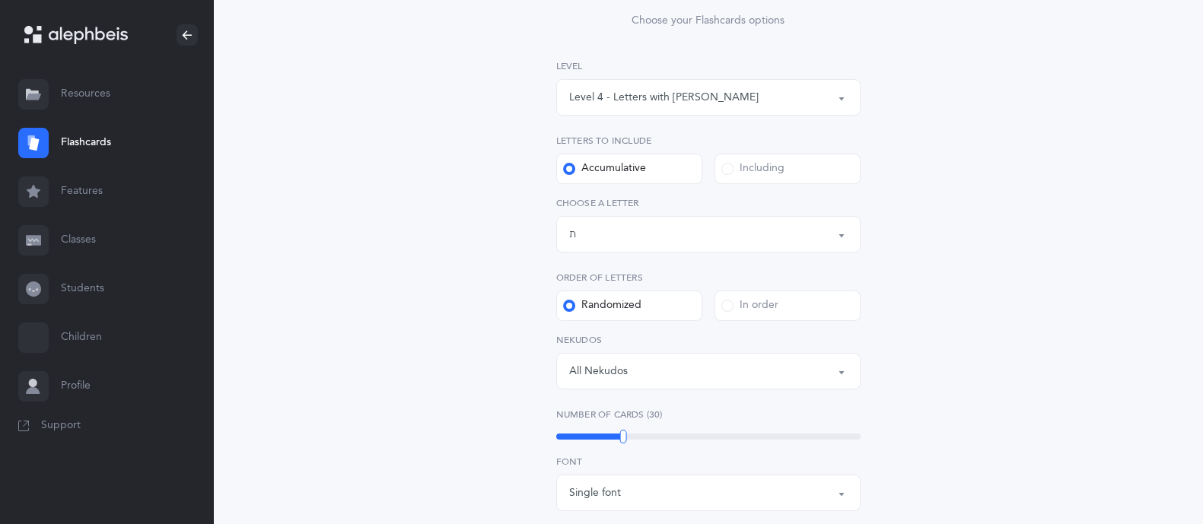
click at [661, 234] on div "Letters up until: ת" at bounding box center [708, 234] width 278 height 26
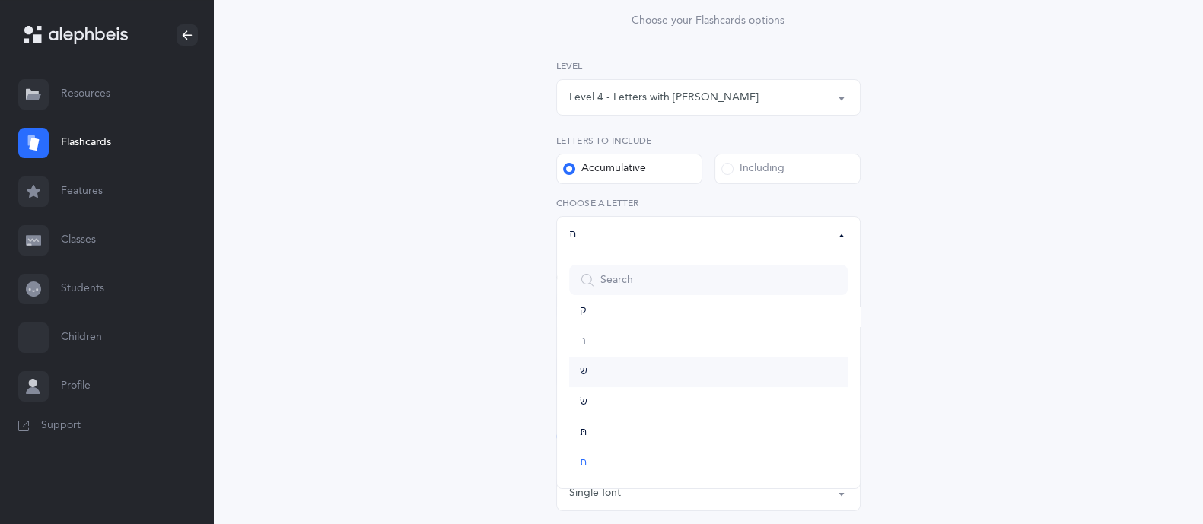
click at [634, 374] on link "שׁ" at bounding box center [708, 372] width 278 height 30
select select "86"
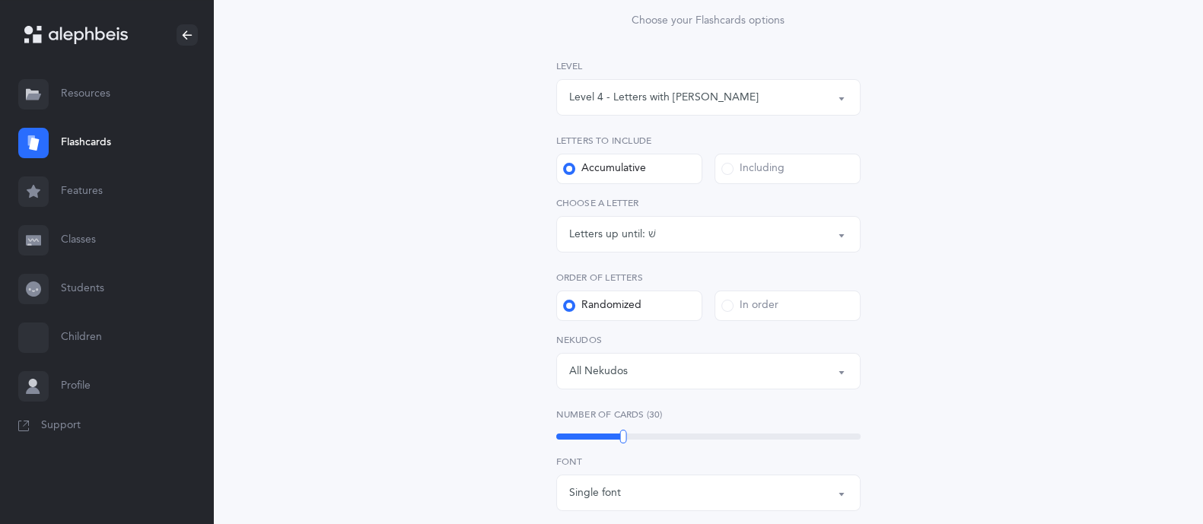
click at [770, 166] on div "Including" at bounding box center [752, 168] width 63 height 15
click at [0, 0] on input "Including" at bounding box center [0, 0] width 0 height 0
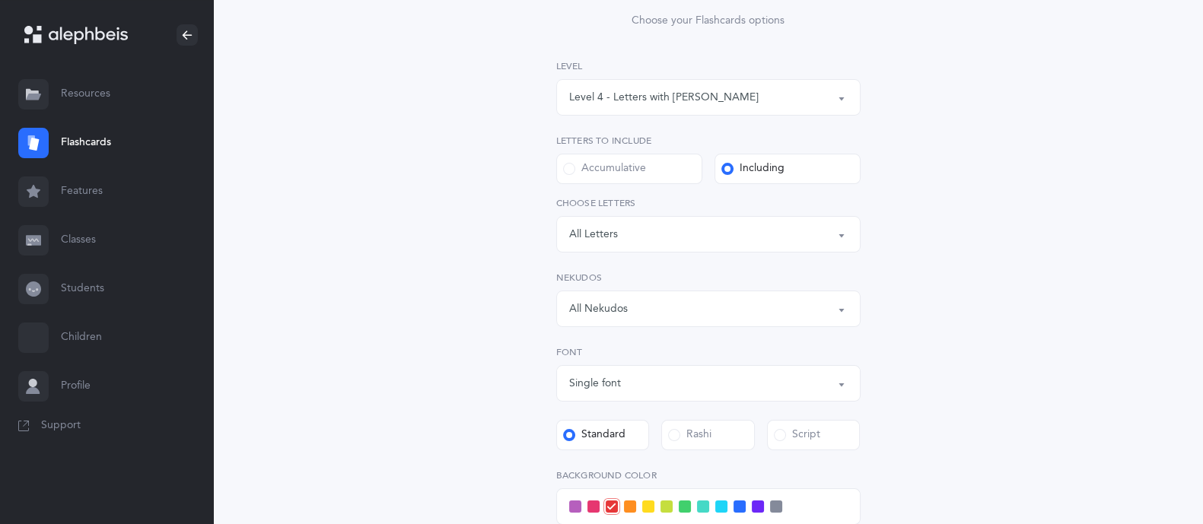
click at [755, 207] on label "Choose letters" at bounding box center [708, 203] width 304 height 14
drag, startPoint x: 758, startPoint y: 211, endPoint x: 765, endPoint y: 222, distance: 13.7
click at [765, 222] on div "All Letters א בּ ב ג ד ה ו ז ח ט י כּ ךּ כ ך ל מ נ ן ס ע פּ פ צ ק ר שׁ שׂ תּ ת …" at bounding box center [708, 224] width 304 height 56
click at [765, 222] on div "Letters: All Letters" at bounding box center [708, 234] width 278 height 26
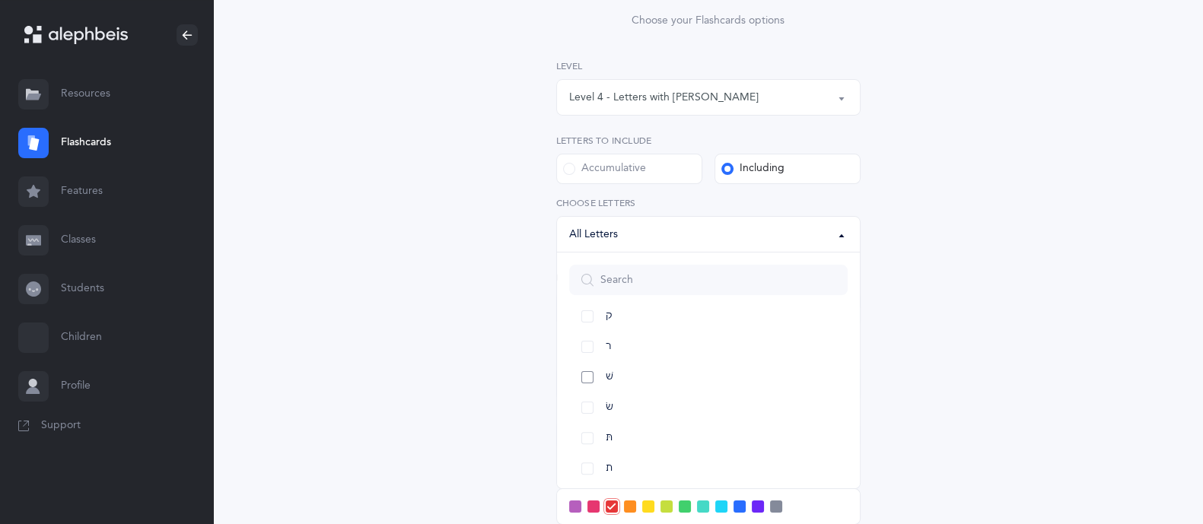
click at [582, 378] on link "שׁ" at bounding box center [708, 377] width 278 height 30
select select "86"
click at [587, 405] on link "שׂ" at bounding box center [708, 408] width 278 height 30
click at [970, 261] on div "Letters and Nekudos Choose your Flashcards options Level 1 - Letters only Level…" at bounding box center [708, 377] width 694 height 920
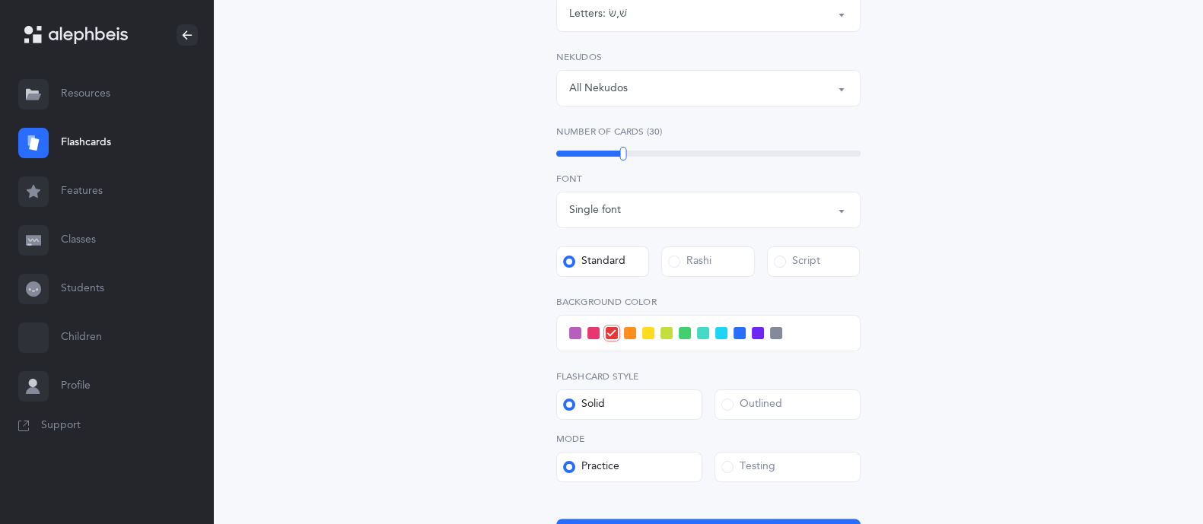
scroll to position [409, 0]
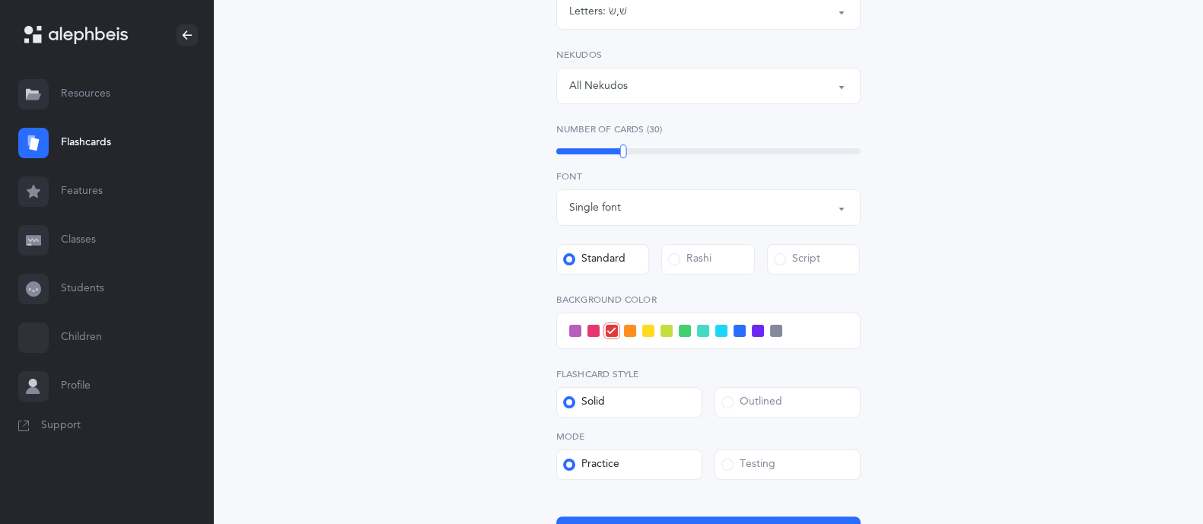
drag, startPoint x: 630, startPoint y: 159, endPoint x: 638, endPoint y: 150, distance: 11.9
click at [638, 150] on div "Level 1 - Letters only Level 2 - Nekudos only Level 3 - Letters and Nekudos Lev…" at bounding box center [708, 194] width 304 height 717
drag, startPoint x: 622, startPoint y: 150, endPoint x: 691, endPoint y: 150, distance: 68.5
click at [691, 150] on div at bounding box center [692, 152] width 7 height 14
click at [905, 199] on div "Letters and Nekudos Choose your Flashcards options Level 1 - Letters only Level…" at bounding box center [708, 154] width 694 height 920
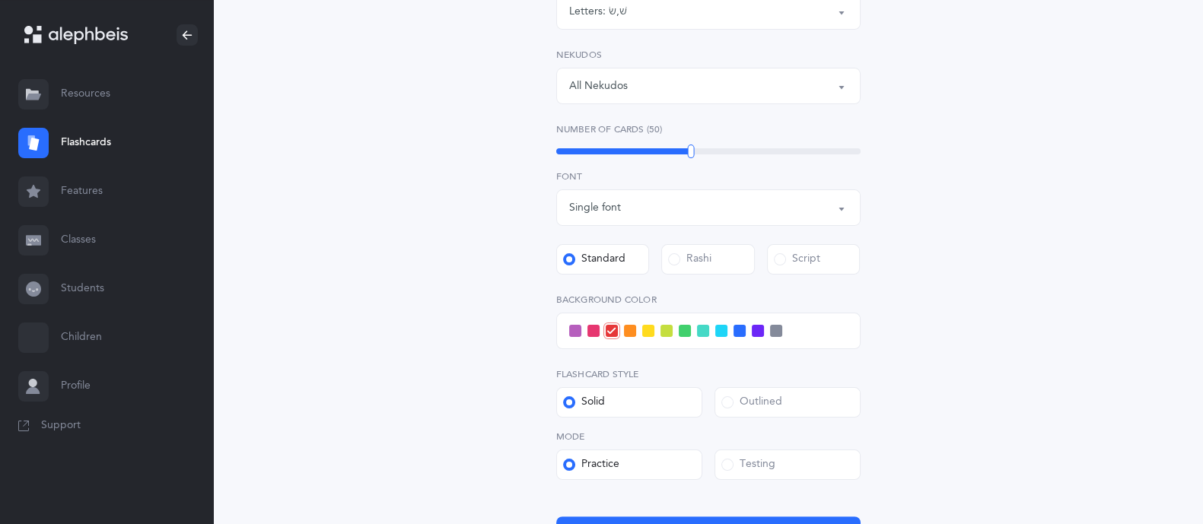
click at [803, 209] on div "Single font" at bounding box center [708, 208] width 278 height 26
click at [628, 275] on link "Multiple fonts" at bounding box center [708, 284] width 278 height 30
select select "multiple"
click at [692, 255] on div "Rashi" at bounding box center [689, 259] width 43 height 15
click at [0, 0] on input "Rashi" at bounding box center [0, 0] width 0 height 0
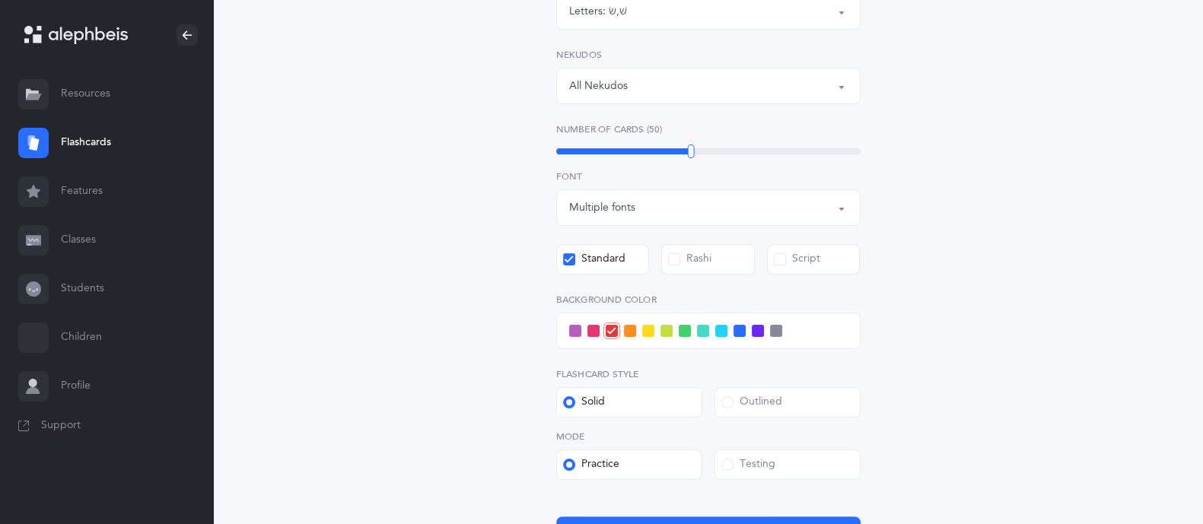
click at [787, 256] on div "Script" at bounding box center [797, 259] width 46 height 15
click at [0, 0] on input "Script" at bounding box center [0, 0] width 0 height 0
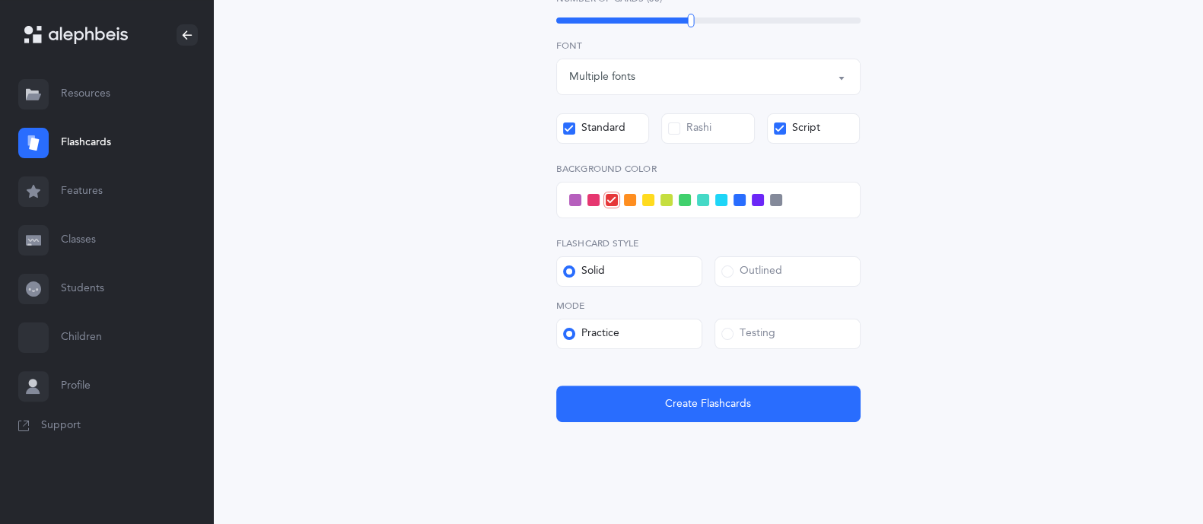
scroll to position [542, 0]
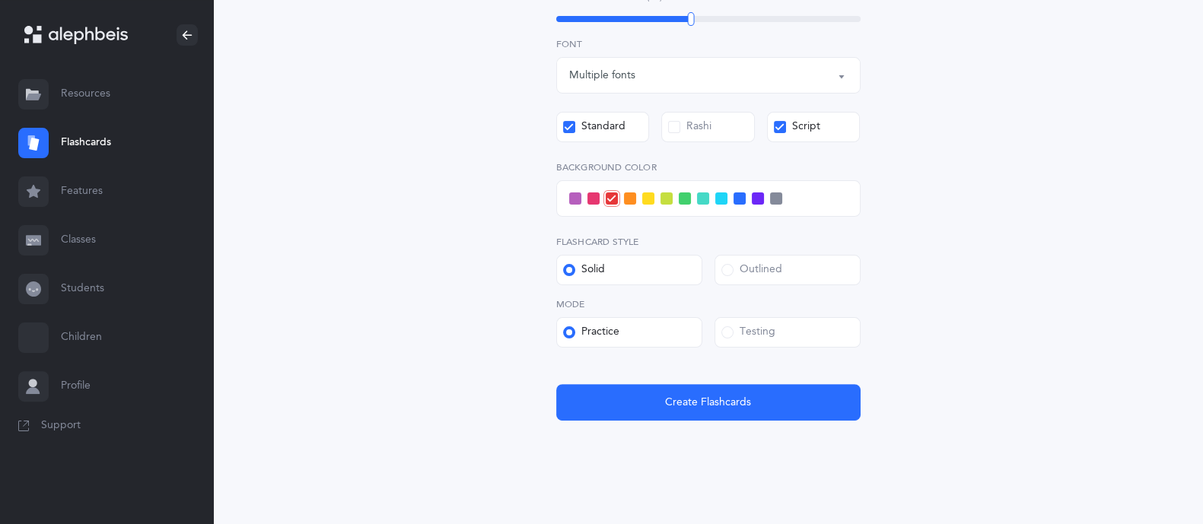
click at [624, 323] on label "Practice" at bounding box center [629, 332] width 146 height 30
click at [0, 0] on input "Practice" at bounding box center [0, 0] width 0 height 0
click at [565, 334] on span at bounding box center [569, 332] width 12 height 12
click at [0, 0] on input "Practice" at bounding box center [0, 0] width 0 height 0
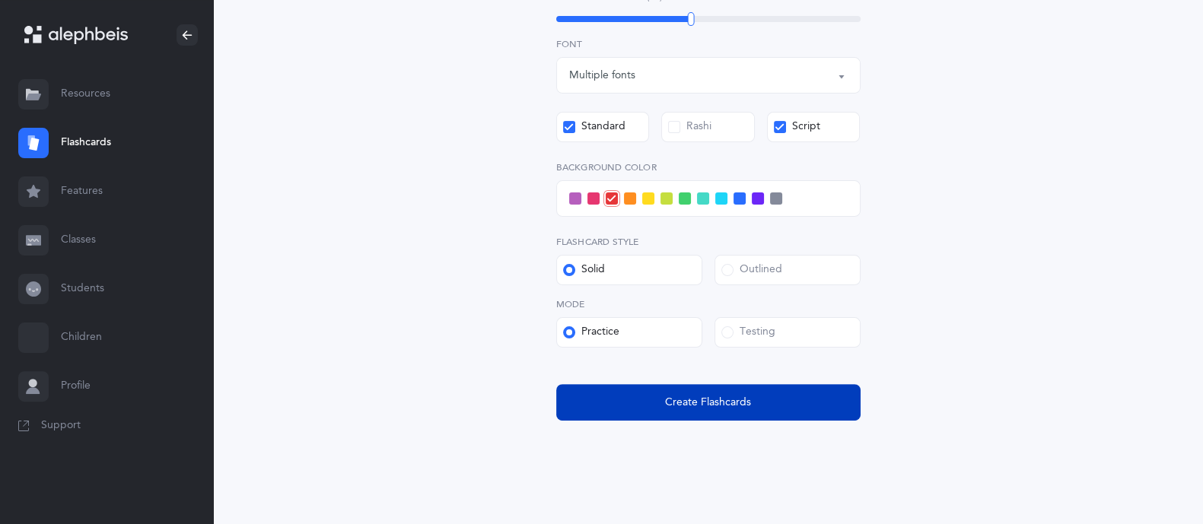
click at [689, 395] on span "Create Flashcards" at bounding box center [708, 403] width 86 height 16
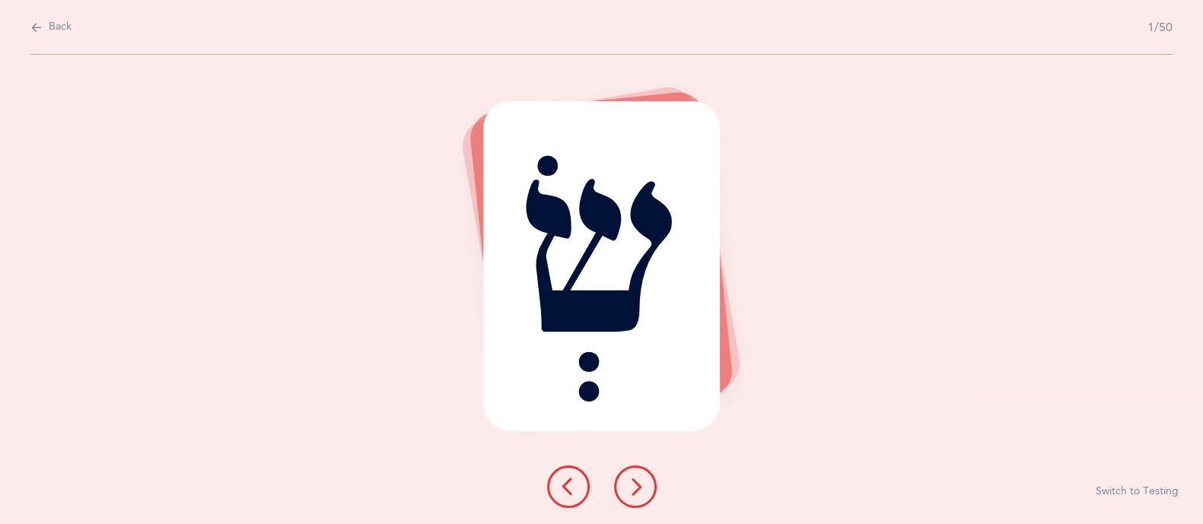
scroll to position [0, 0]
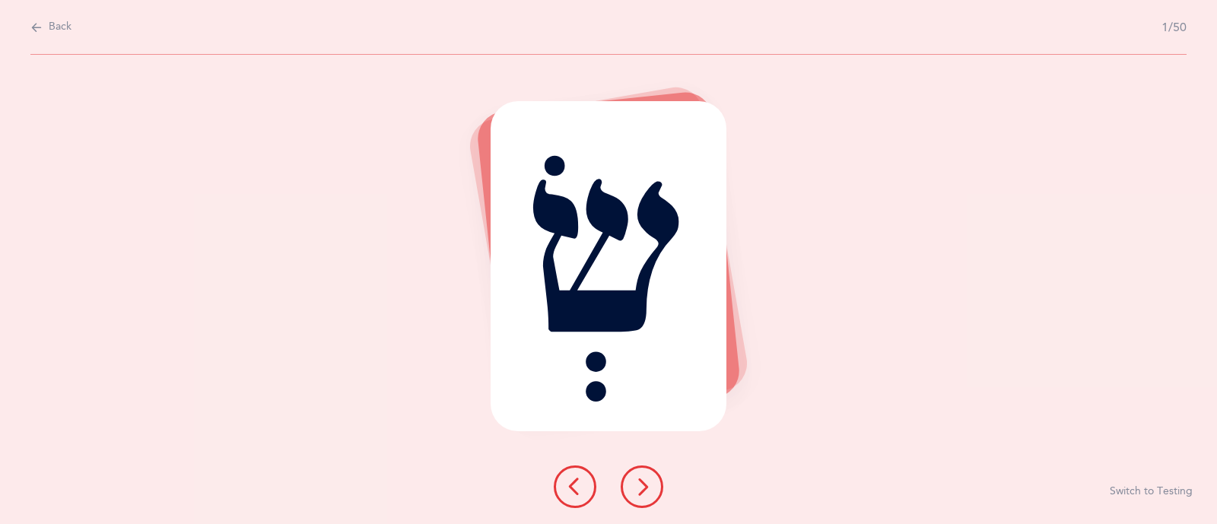
click at [654, 488] on button at bounding box center [642, 487] width 43 height 43
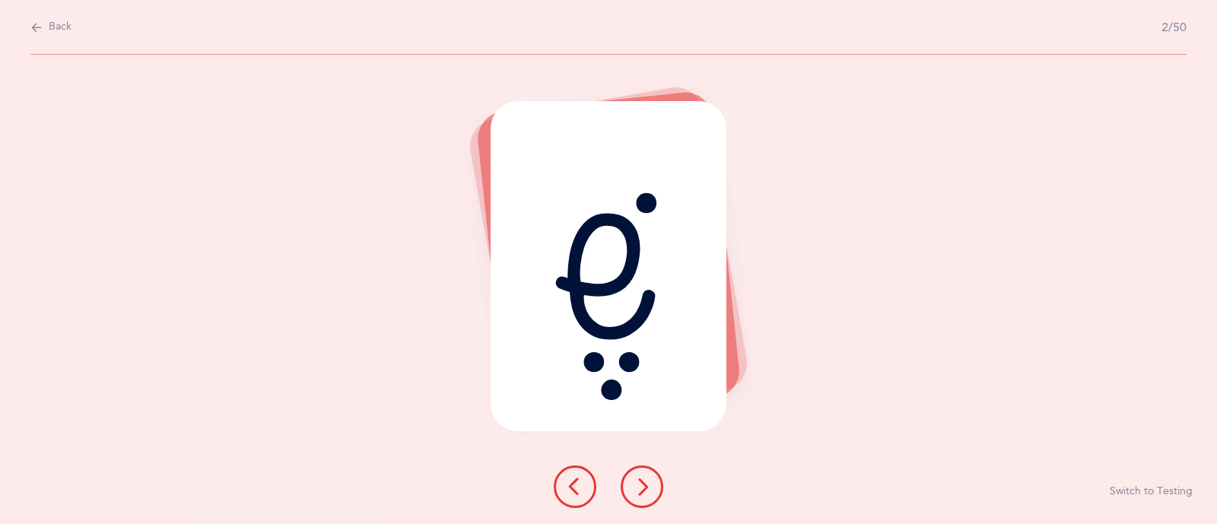
click at [654, 488] on button at bounding box center [642, 487] width 43 height 43
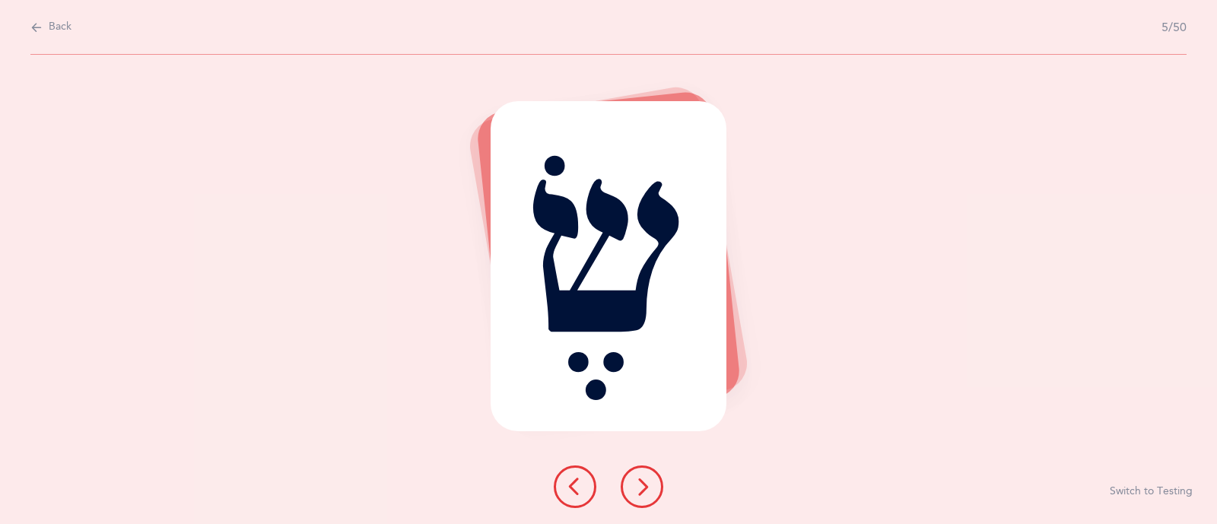
click at [654, 488] on button at bounding box center [642, 487] width 43 height 43
drag, startPoint x: 34, startPoint y: 1, endPoint x: 57, endPoint y: 21, distance: 30.7
click at [57, 21] on div "Back 6/50" at bounding box center [608, 27] width 1156 height 55
click at [57, 21] on span "Back" at bounding box center [60, 27] width 23 height 15
select select "4"
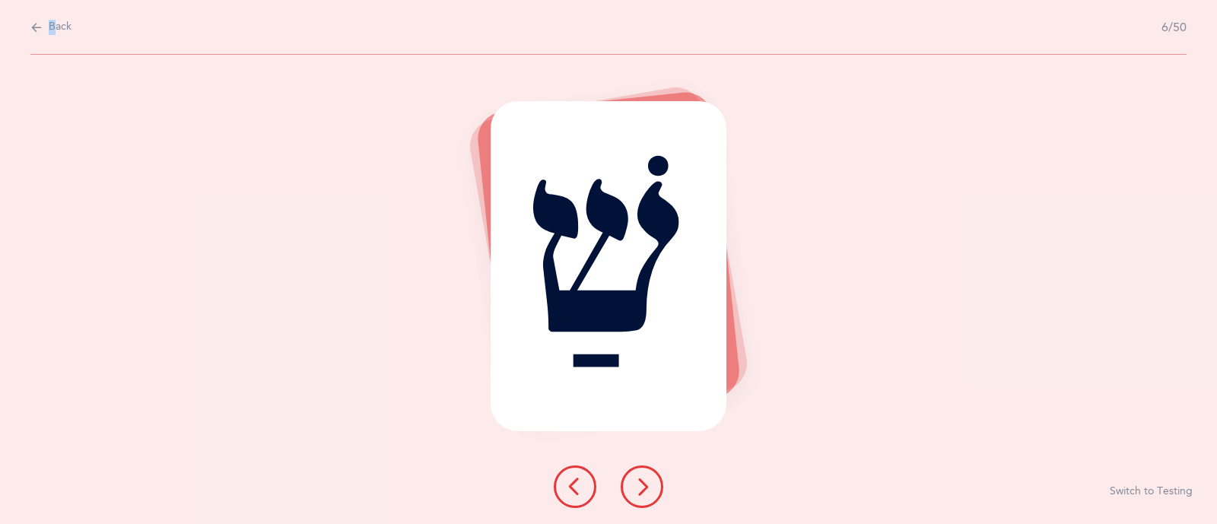
select select "86"
select select "single"
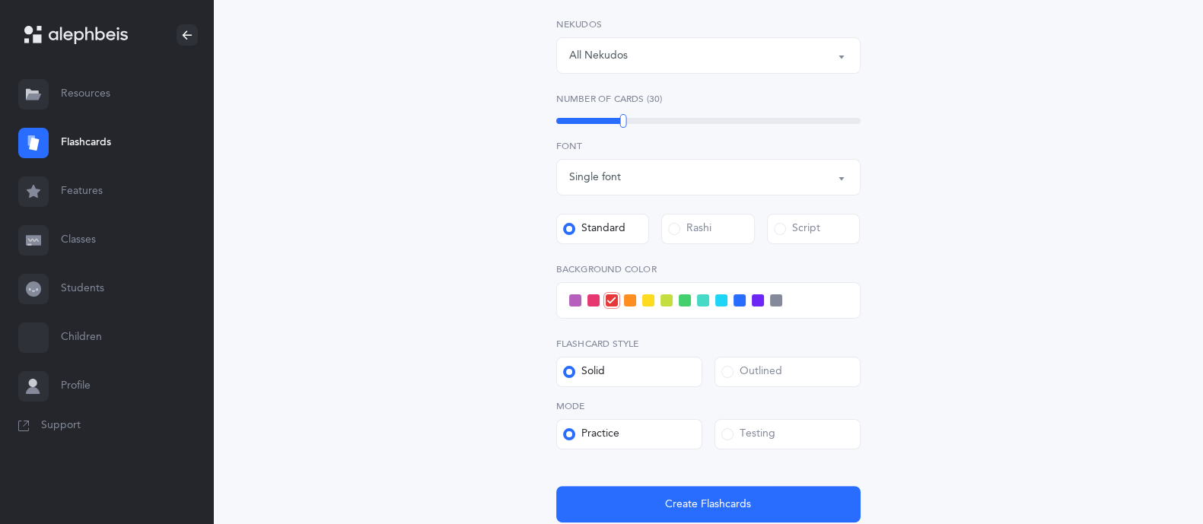
scroll to position [487, 0]
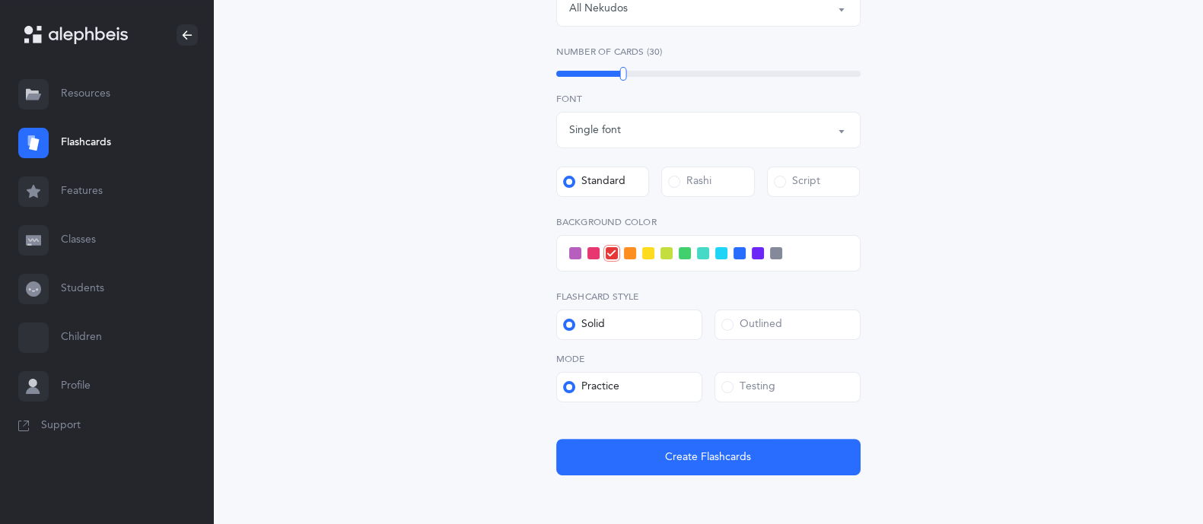
click at [776, 390] on label "Testing" at bounding box center [787, 387] width 146 height 30
click at [0, 0] on input "Testing" at bounding box center [0, 0] width 0 height 0
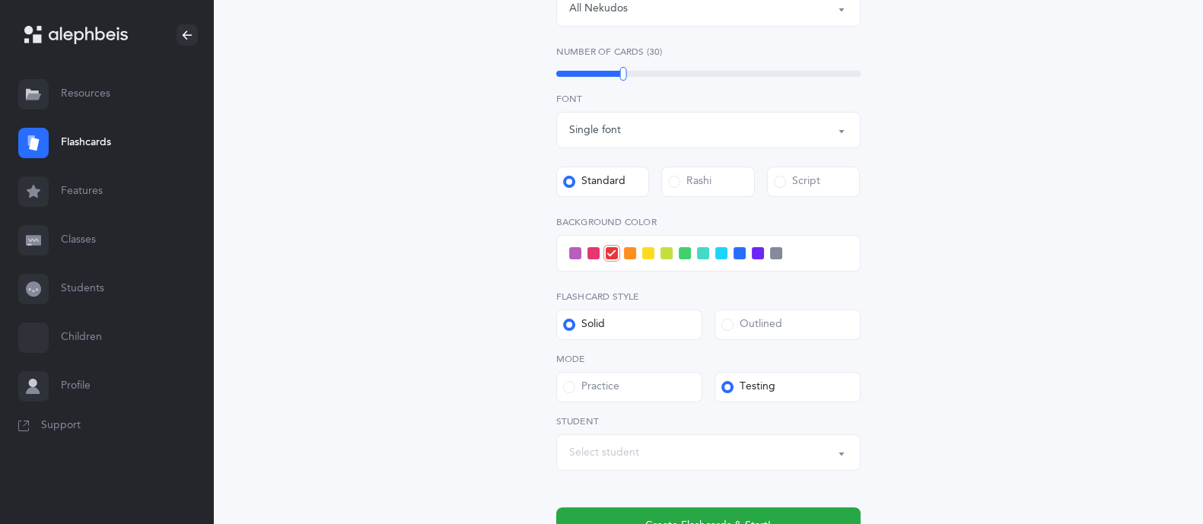
scroll to position [628, 0]
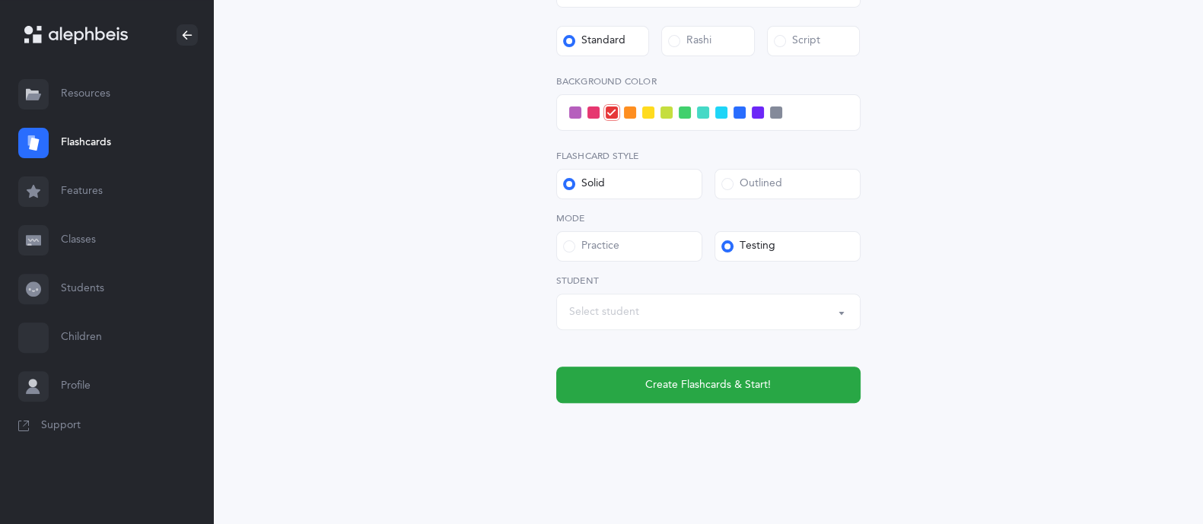
click at [795, 324] on button "Select student" at bounding box center [708, 312] width 304 height 37
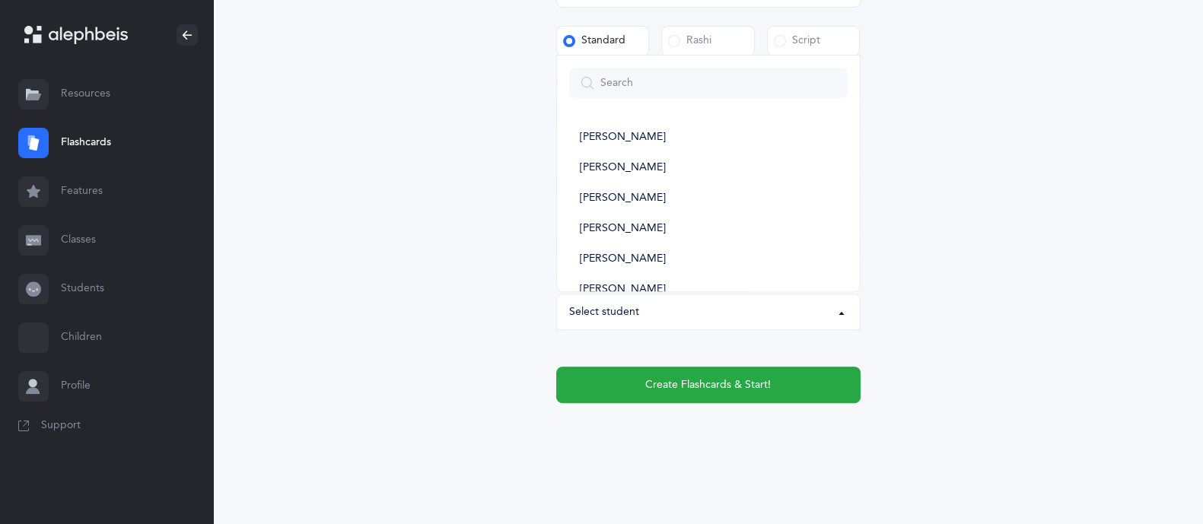
click at [795, 324] on button "Select student" at bounding box center [708, 312] width 304 height 37
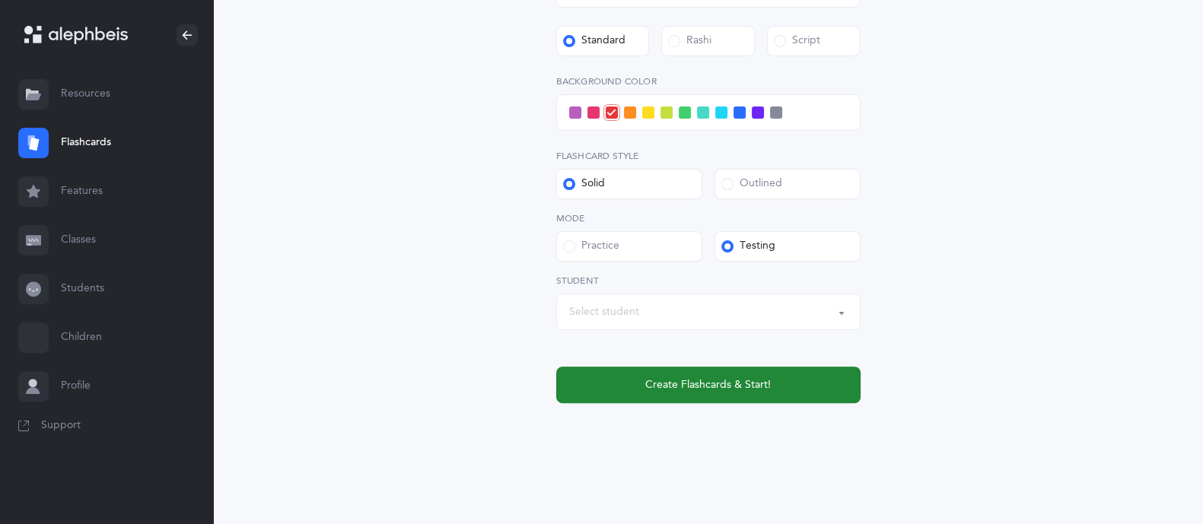
click at [695, 374] on button "Create Flashcards & Start!" at bounding box center [708, 385] width 304 height 37
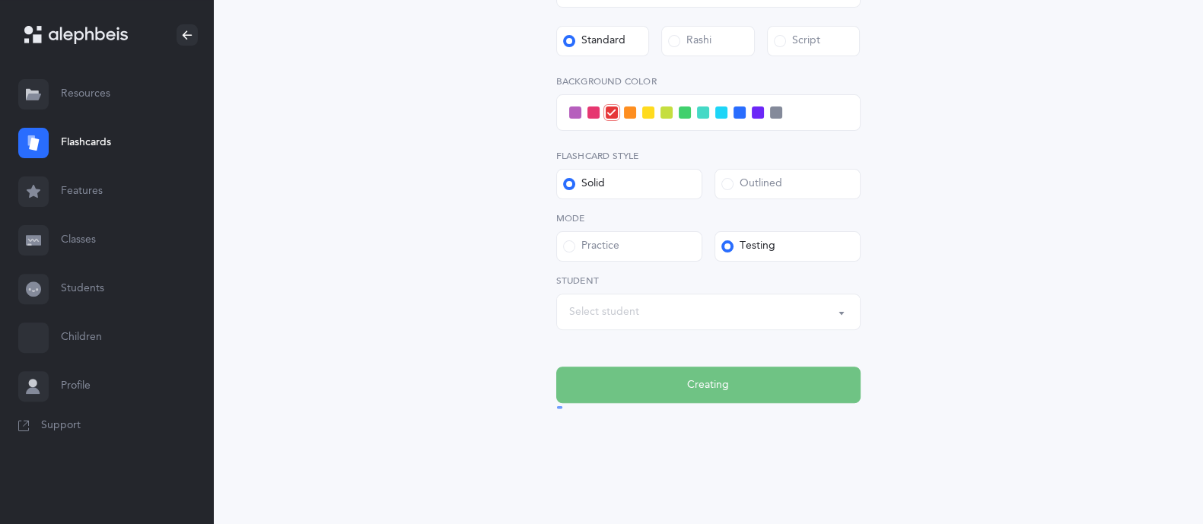
click at [720, 308] on div "Select student" at bounding box center [708, 312] width 278 height 26
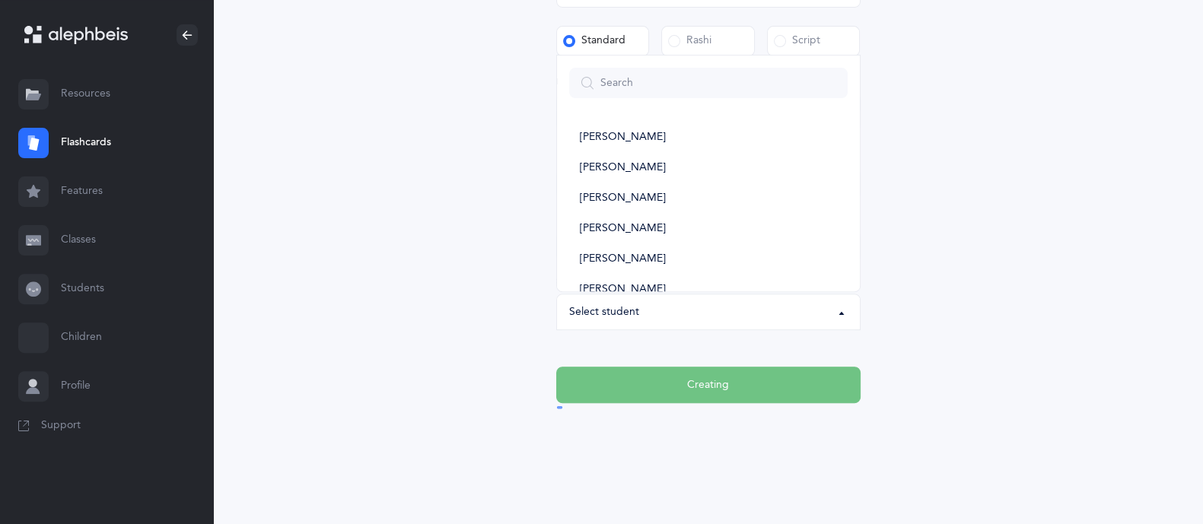
click at [720, 308] on div "Select student" at bounding box center [708, 312] width 278 height 26
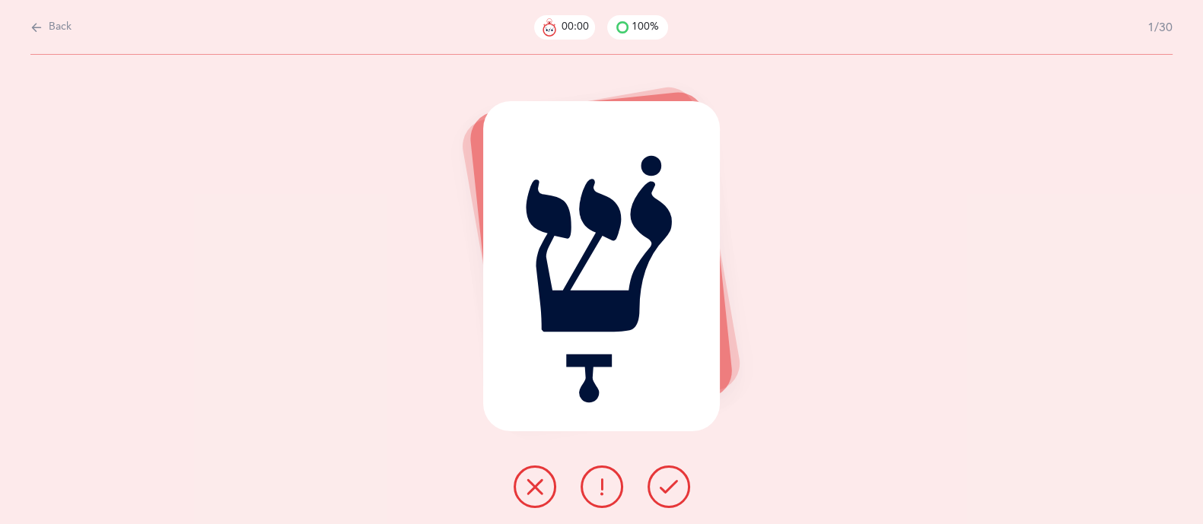
scroll to position [0, 0]
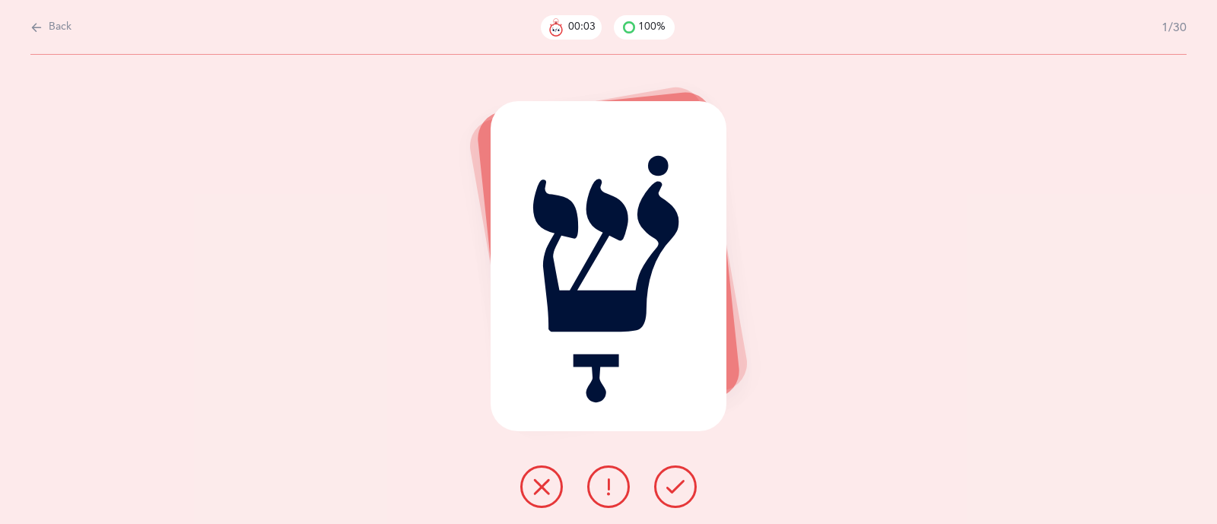
click at [601, 401] on div "שָׁ" at bounding box center [609, 266] width 236 height 330
click at [609, 498] on button at bounding box center [608, 487] width 43 height 43
click at [544, 470] on button at bounding box center [541, 487] width 43 height 43
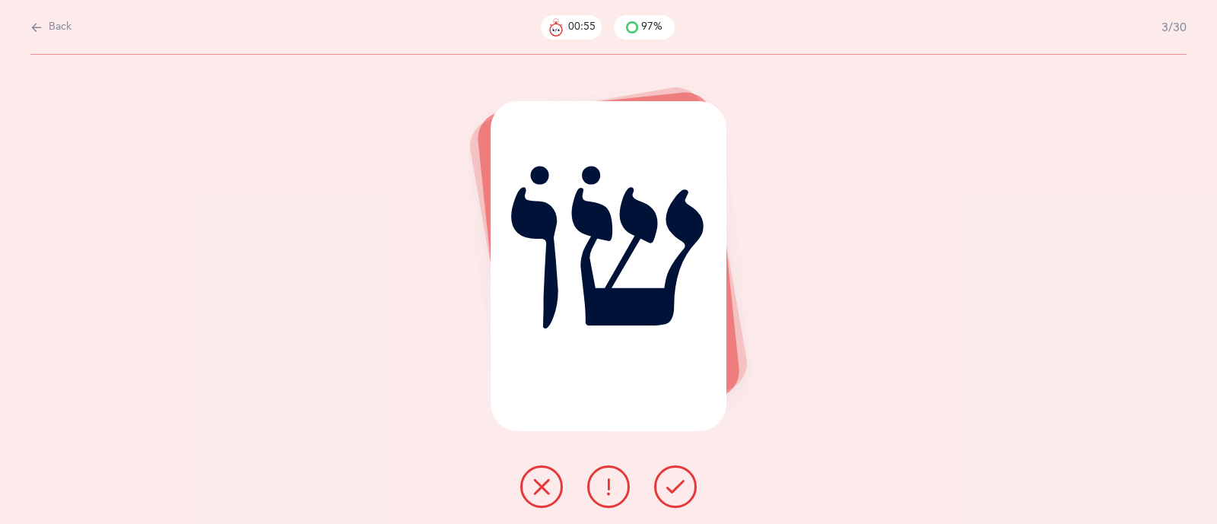
click at [662, 488] on button at bounding box center [675, 487] width 43 height 43
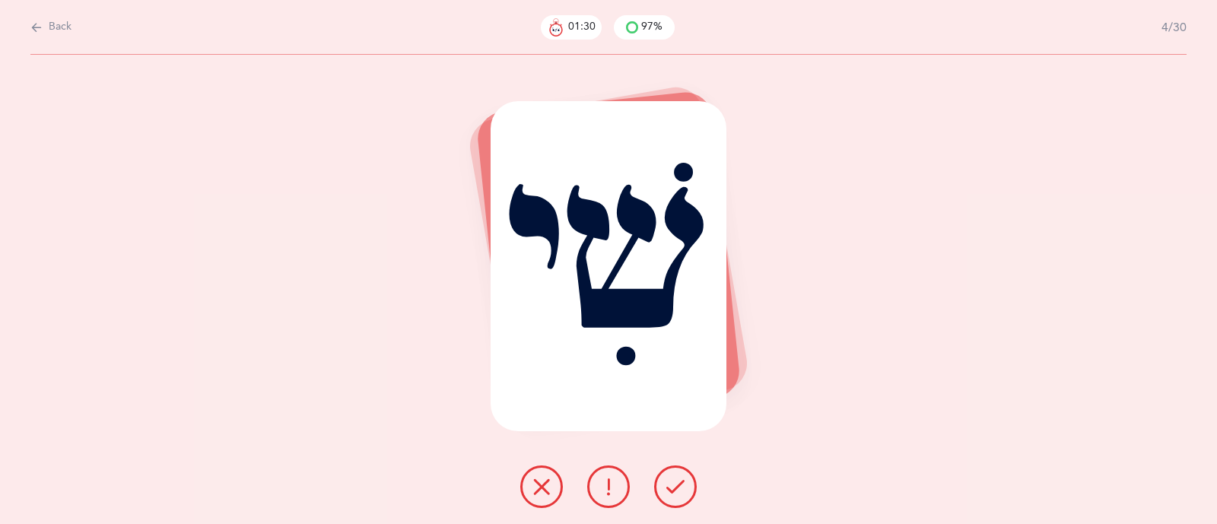
click at [662, 488] on button at bounding box center [675, 487] width 43 height 43
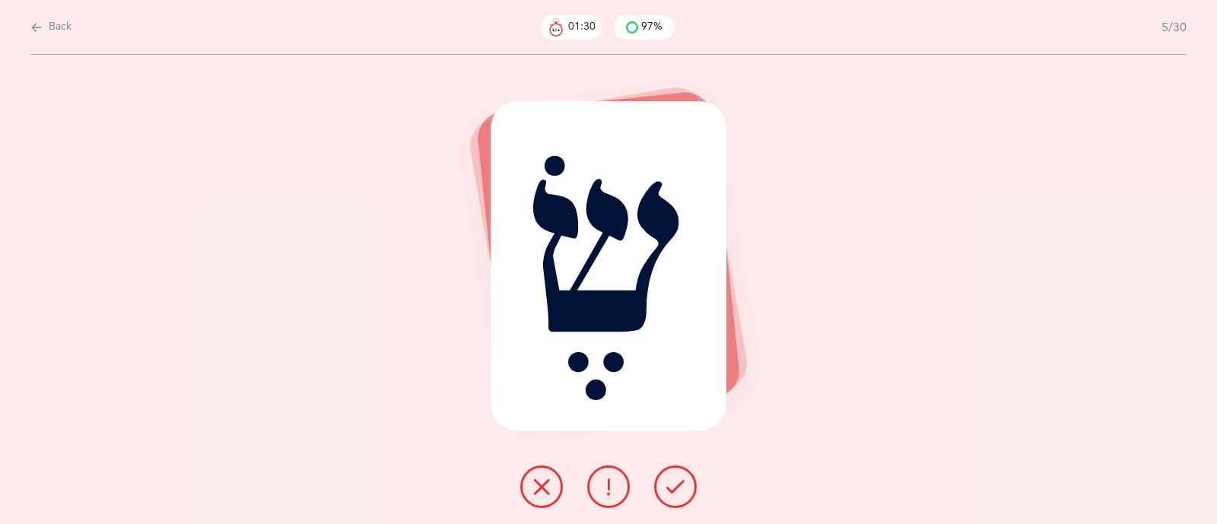
click at [662, 488] on button at bounding box center [675, 487] width 43 height 43
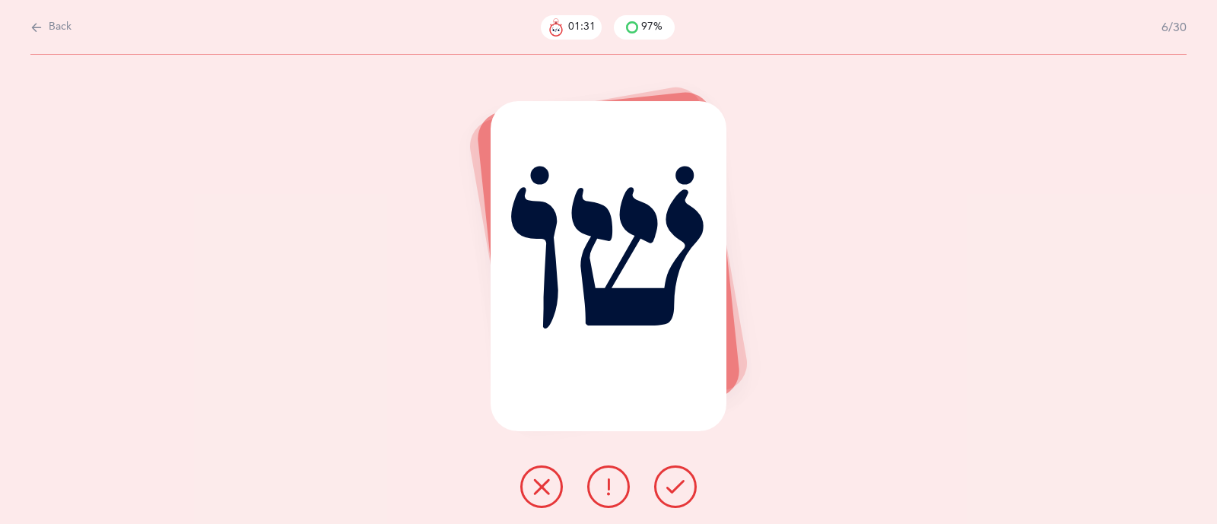
click at [662, 488] on button at bounding box center [675, 487] width 43 height 43
click at [662, 507] on div at bounding box center [608, 487] width 201 height 43
click at [666, 501] on button at bounding box center [675, 487] width 43 height 43
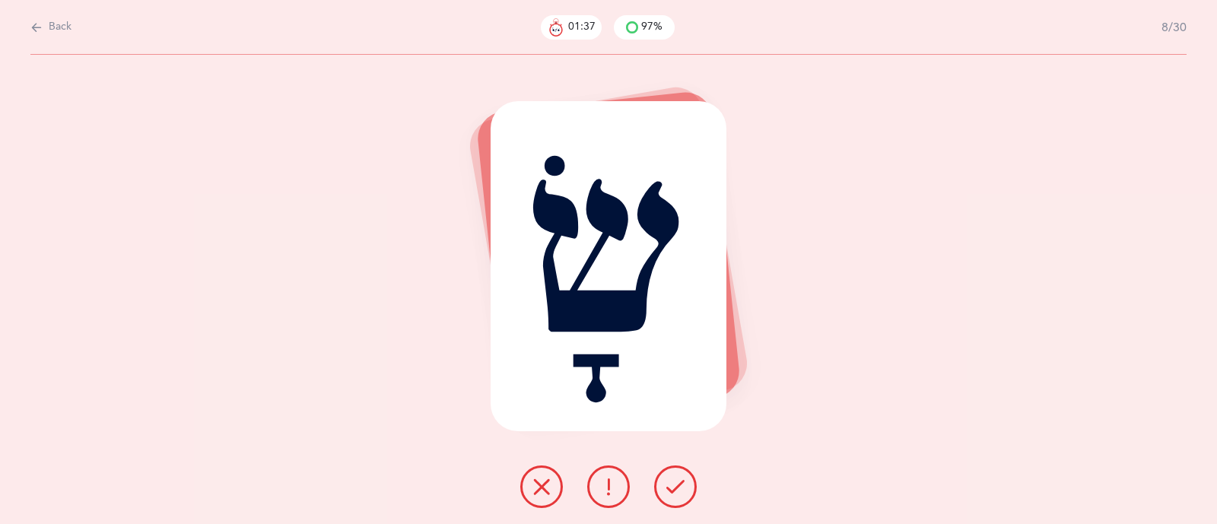
click at [666, 501] on button at bounding box center [675, 487] width 43 height 43
click at [609, 488] on icon at bounding box center [609, 487] width 18 height 18
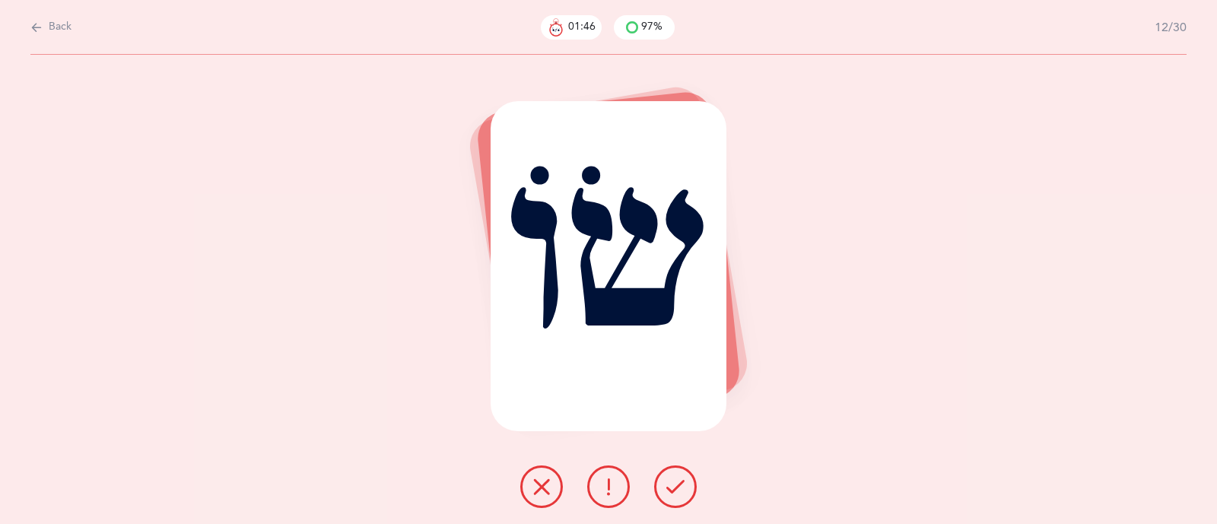
click at [545, 498] on button at bounding box center [541, 487] width 43 height 43
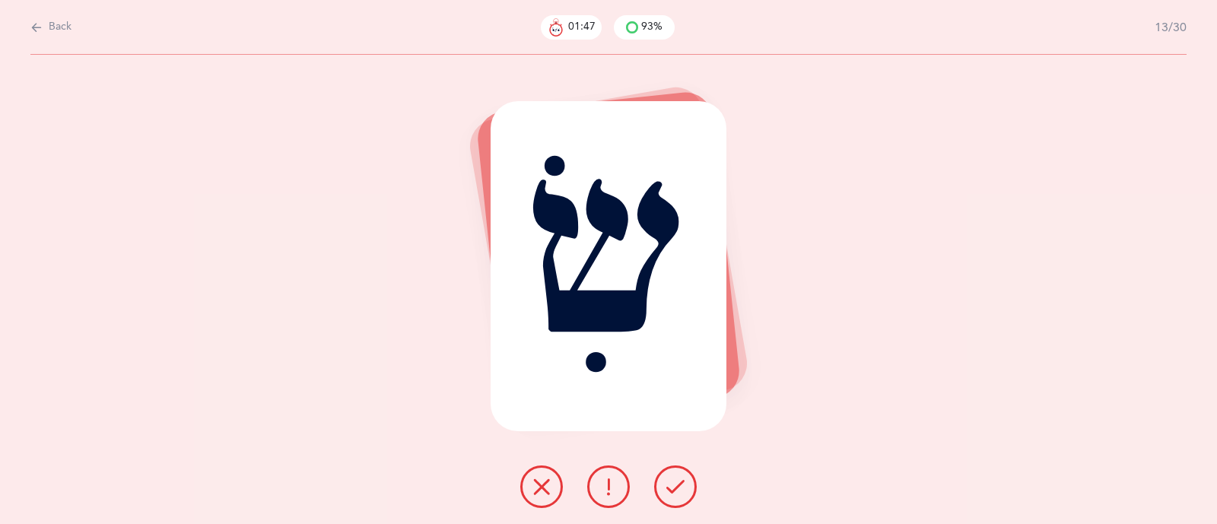
click at [545, 498] on button at bounding box center [541, 487] width 43 height 43
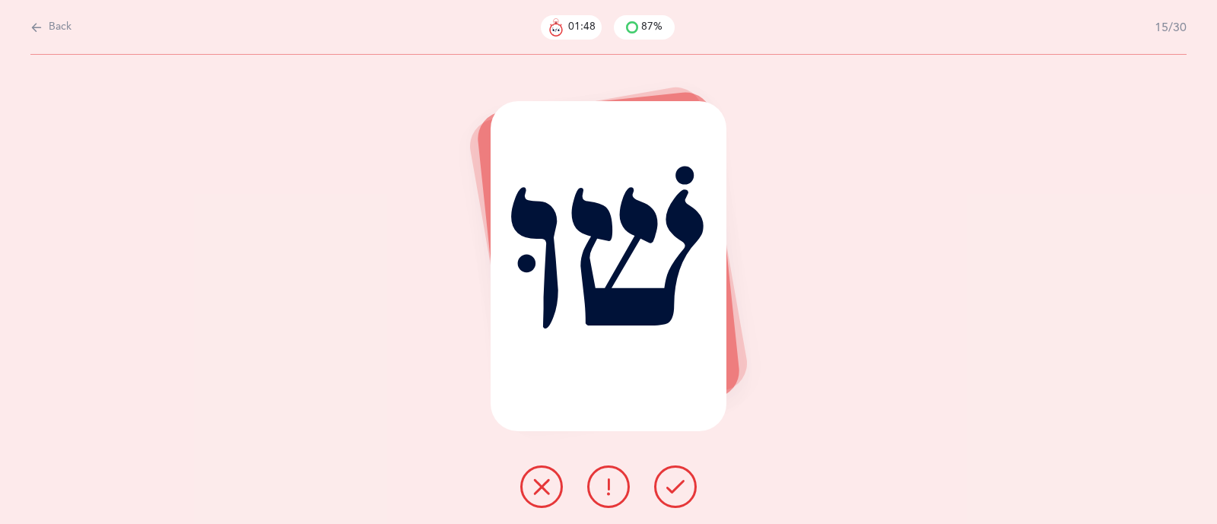
click at [545, 498] on button at bounding box center [541, 487] width 43 height 43
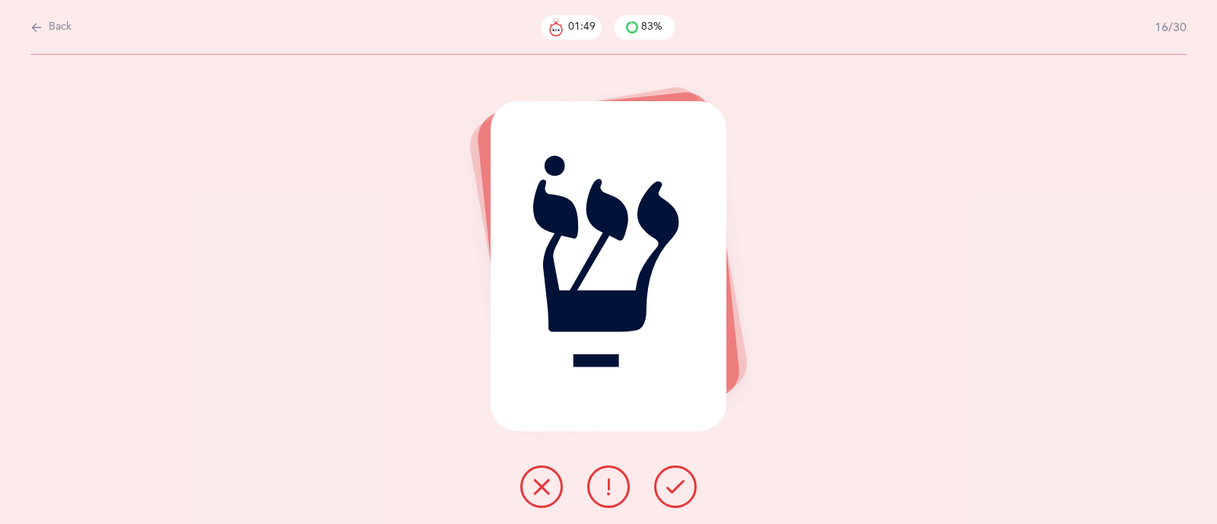
click at [545, 498] on button at bounding box center [541, 487] width 43 height 43
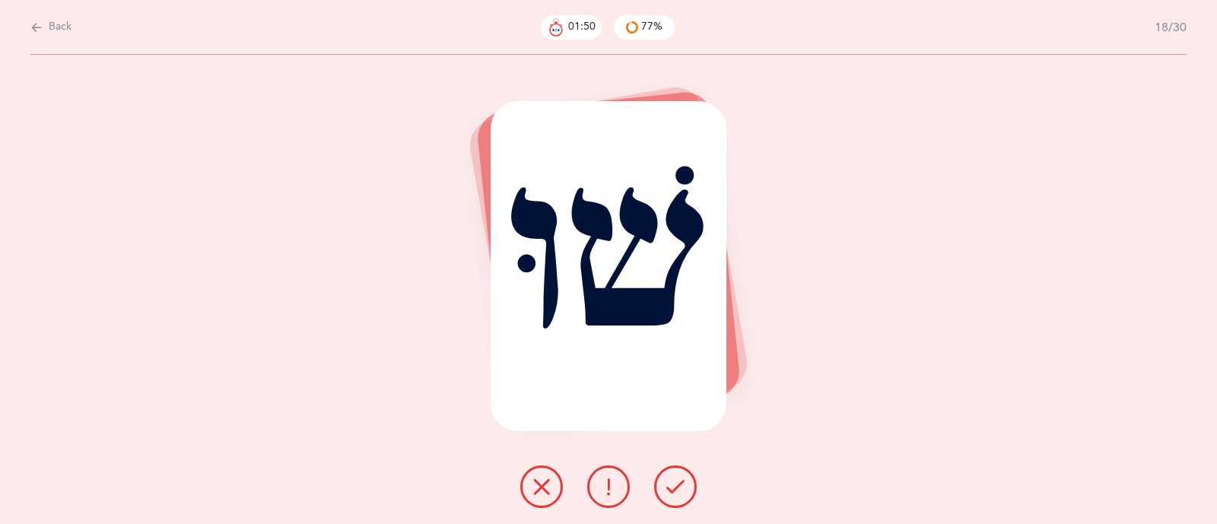
click at [545, 498] on button at bounding box center [541, 487] width 43 height 43
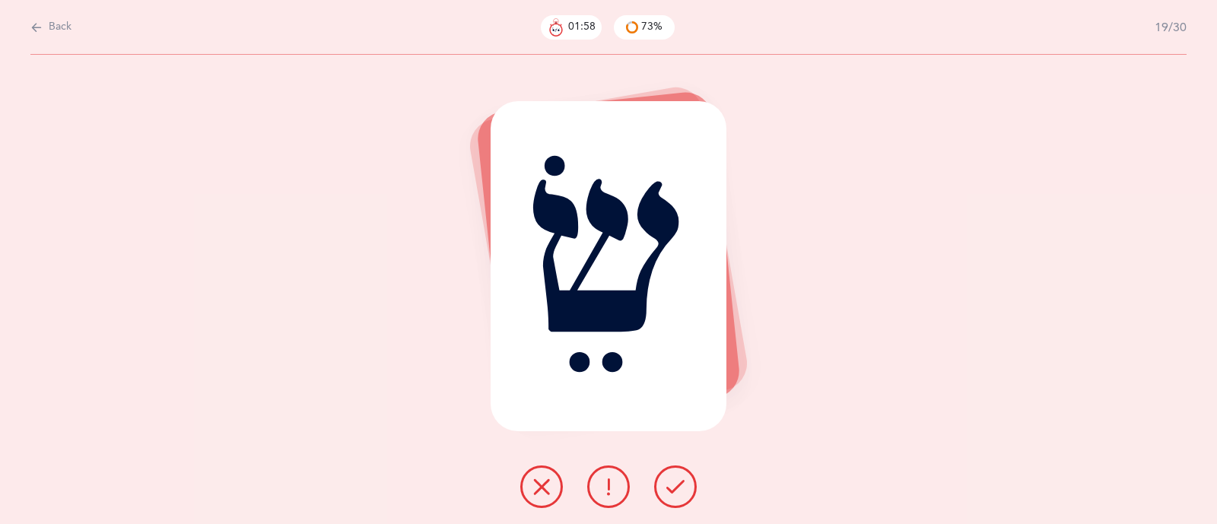
click at [62, 22] on span "Back" at bounding box center [60, 27] width 23 height 15
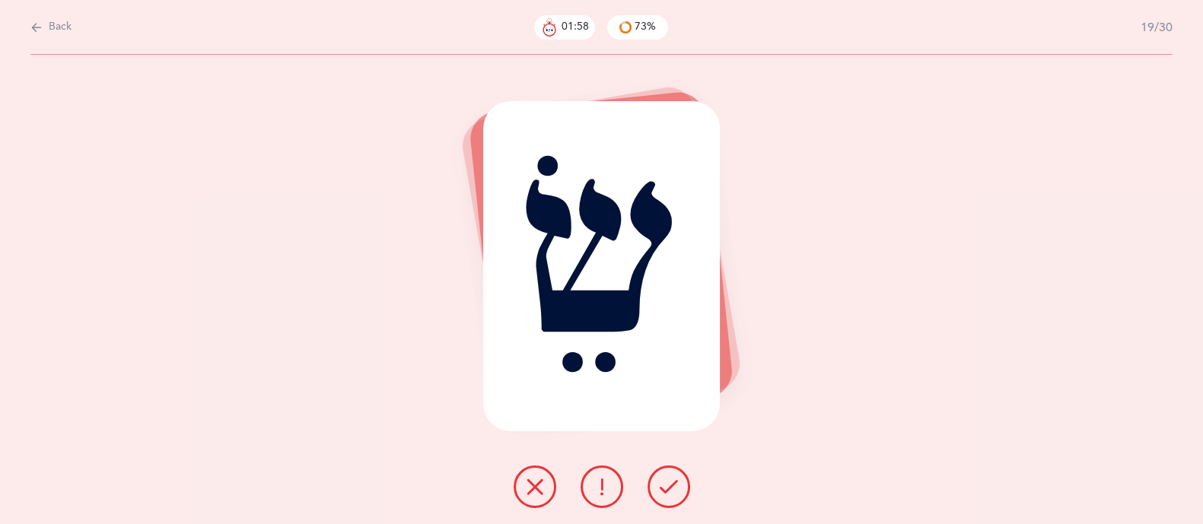
select select "4"
select select "86"
select select "single"
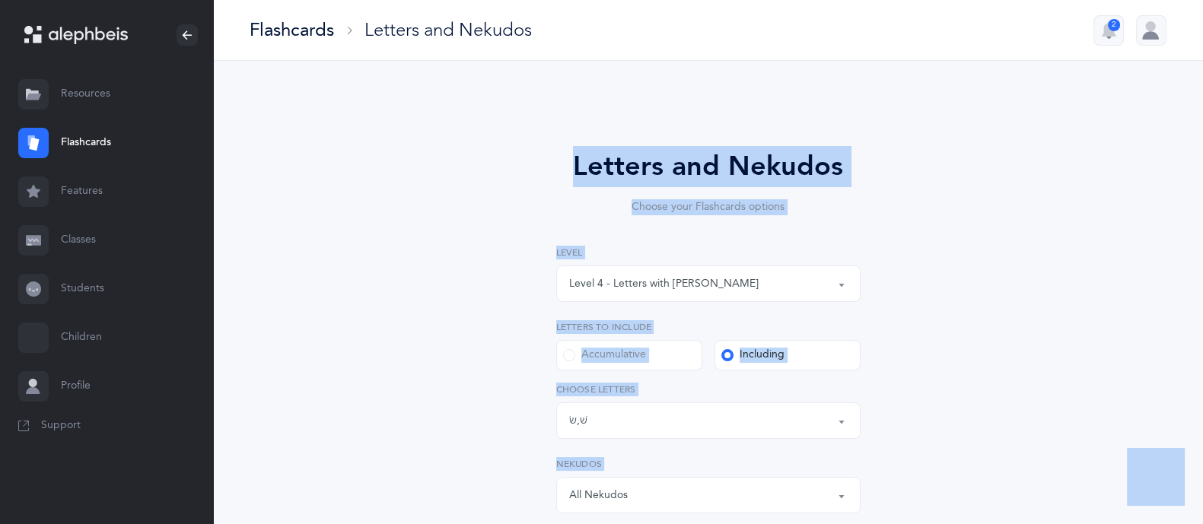
scroll to position [391, 0]
